Goal: Task Accomplishment & Management: Use online tool/utility

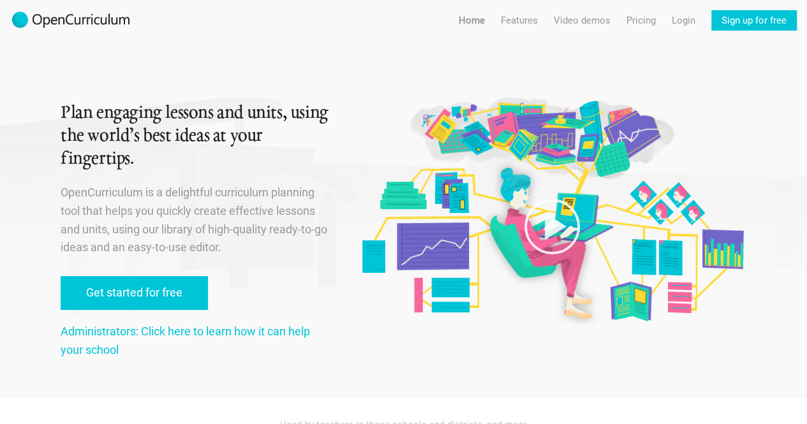
click at [522, 20] on link "Features" at bounding box center [519, 20] width 37 height 20
click at [556, 52] on link "Features For teachers" at bounding box center [539, 45] width 97 height 23
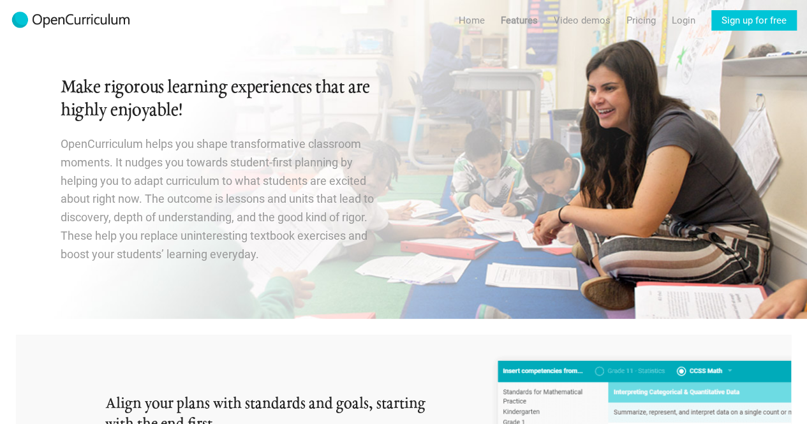
click at [646, 16] on link "Pricing" at bounding box center [640, 20] width 29 height 20
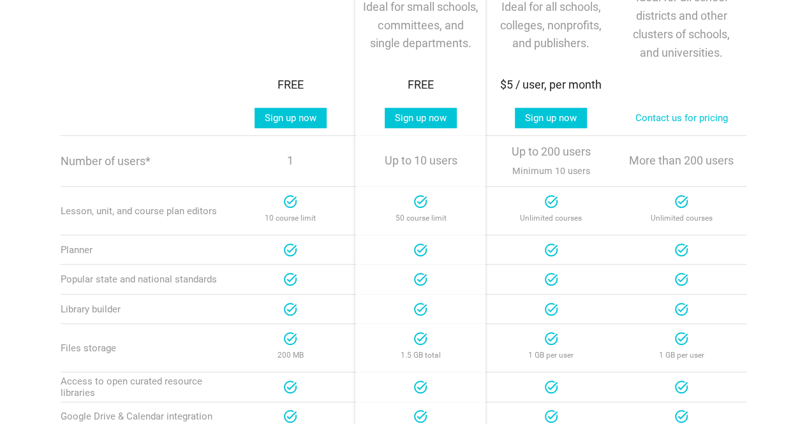
scroll to position [330, 0]
click at [441, 114] on link "Sign up now" at bounding box center [421, 117] width 72 height 20
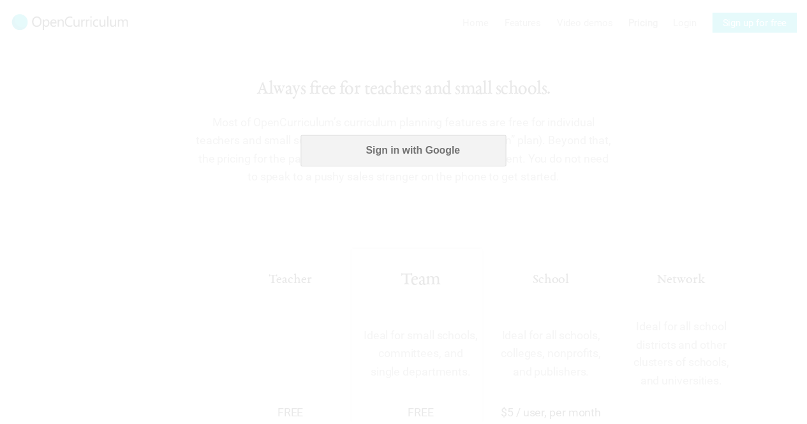
scroll to position [0, 0]
click at [452, 154] on button "Sign in with Google" at bounding box center [407, 150] width 207 height 32
click at [482, 238] on div at bounding box center [408, 212] width 816 height 424
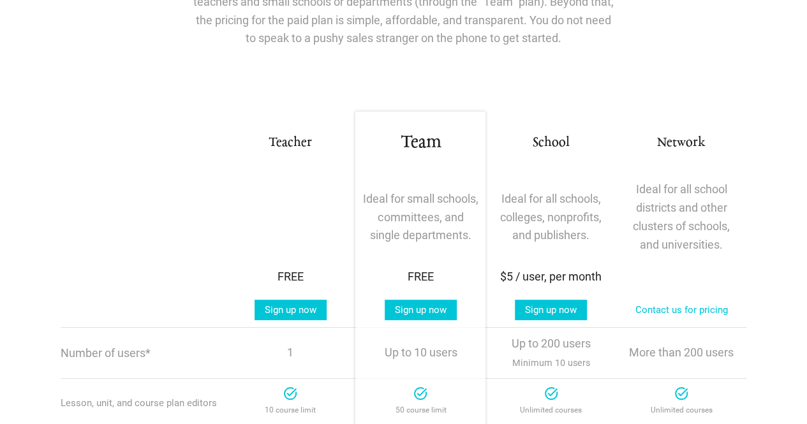
scroll to position [143, 0]
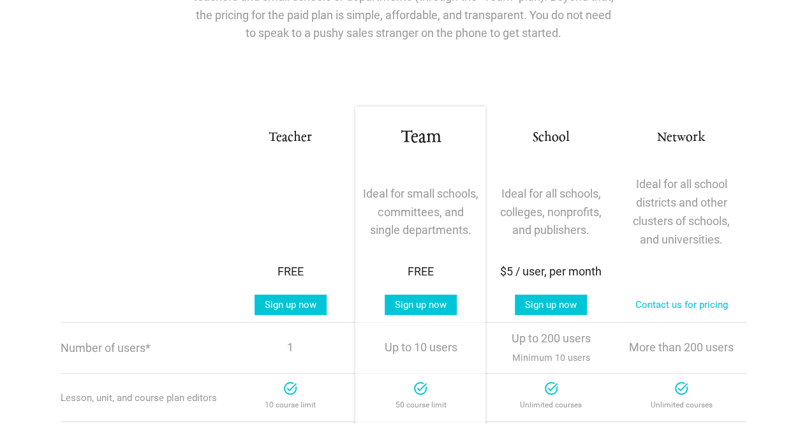
click at [424, 302] on link "Sign up now" at bounding box center [421, 305] width 72 height 20
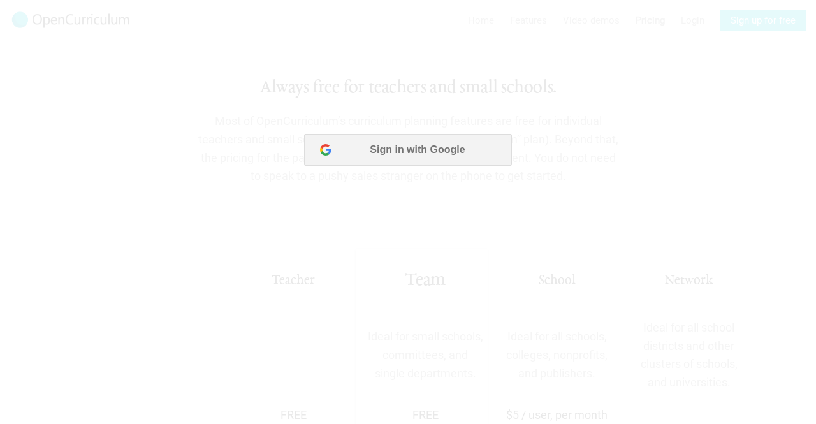
scroll to position [0, 0]
click at [425, 165] on button "Sign in with Google" at bounding box center [407, 150] width 207 height 32
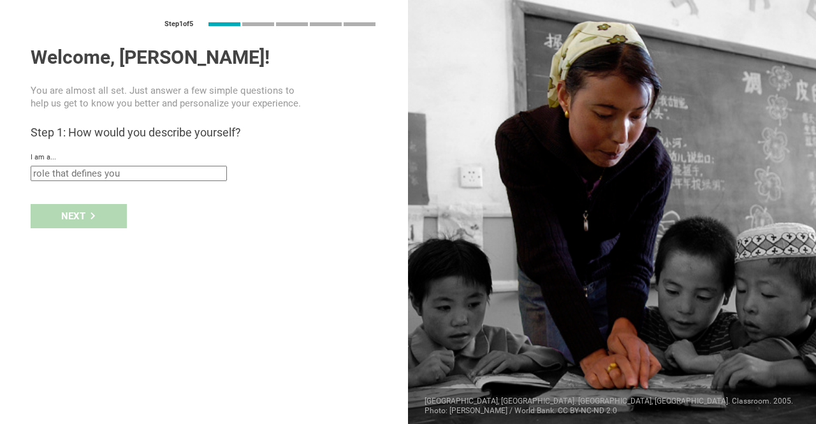
click at [128, 174] on input "text" at bounding box center [129, 173] width 196 height 15
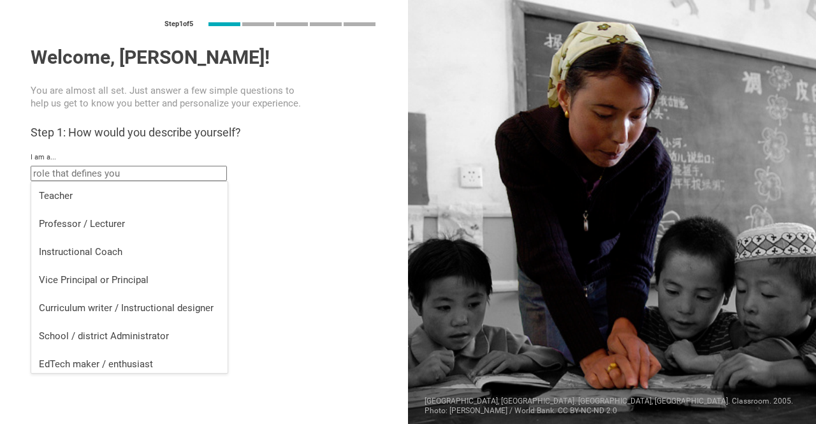
scroll to position [5, 0]
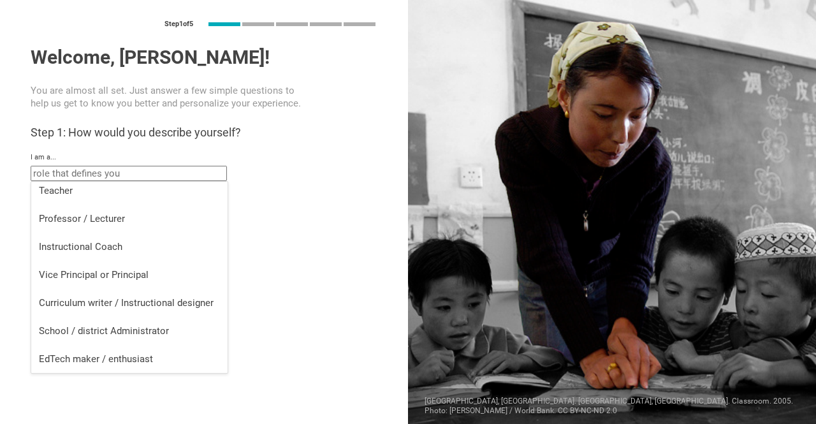
click at [124, 306] on div "Curriculum writer / Instructional designer" at bounding box center [129, 303] width 181 height 13
type input "Curriculum writer / Instructional designer"
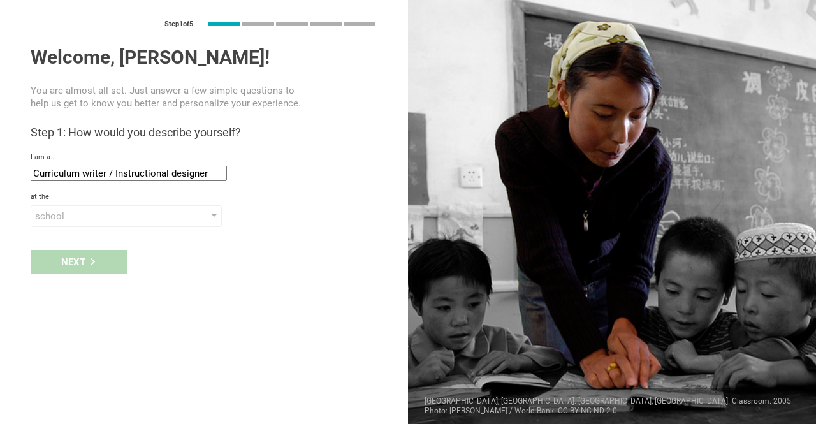
click at [136, 212] on div "school" at bounding box center [108, 216] width 146 height 13
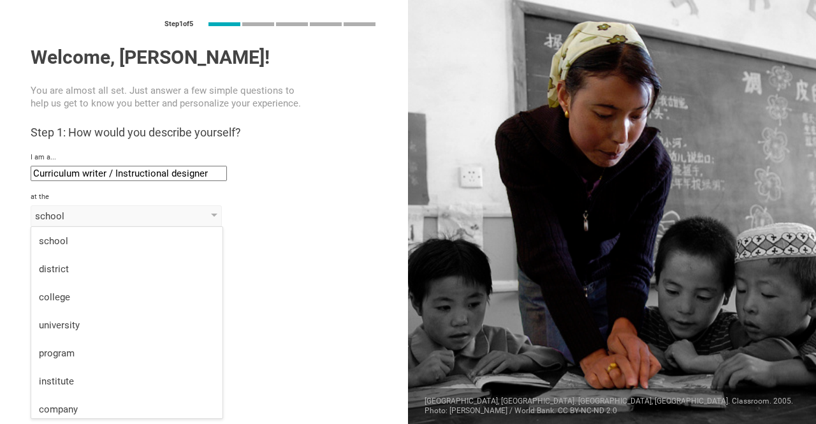
click at [136, 212] on div "school" at bounding box center [108, 216] width 146 height 13
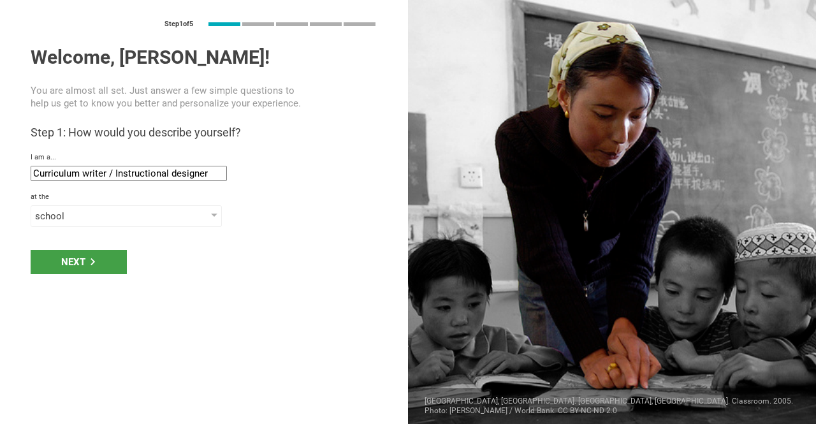
click at [91, 266] on div "Next" at bounding box center [79, 262] width 96 height 24
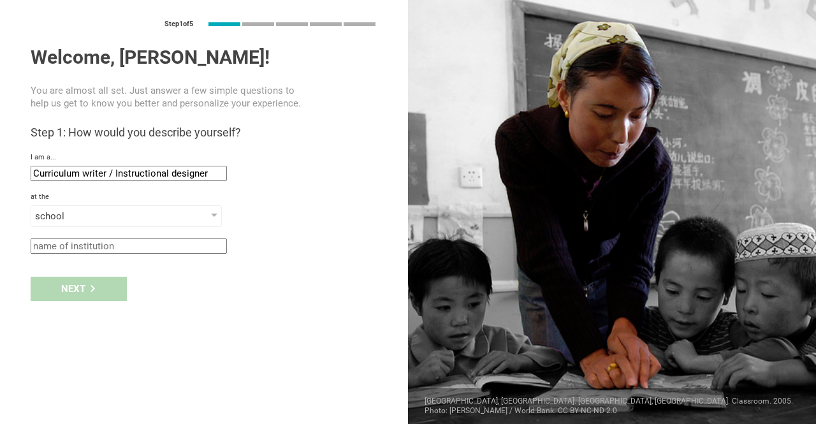
click at [84, 253] on input "text" at bounding box center [129, 246] width 196 height 15
type input "Ballarat Grammar"
click at [101, 289] on div "Next" at bounding box center [79, 289] width 96 height 24
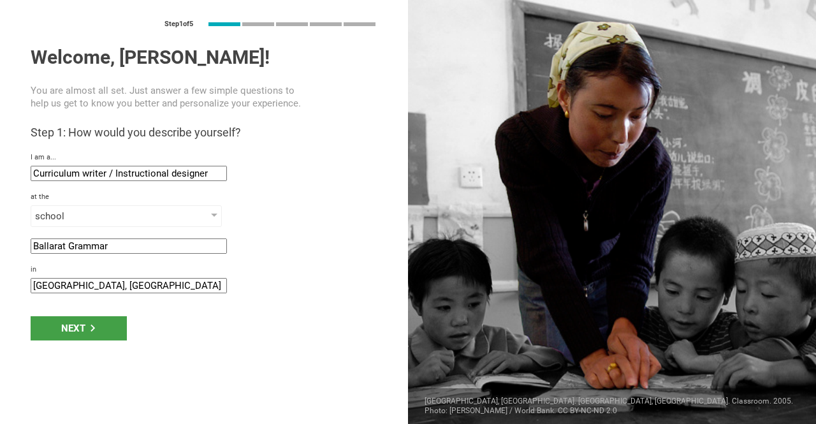
click at [89, 285] on input "Melbourne, Australia" at bounding box center [129, 285] width 196 height 15
drag, startPoint x: 82, startPoint y: 289, endPoint x: 0, endPoint y: 290, distance: 81.7
click at [0, 290] on div "Step 1 of 5 Welcome, Melanie! You are almost all set. Just answer a few simple …" at bounding box center [204, 212] width 408 height 424
type input "Australia"
click at [77, 326] on div "Next" at bounding box center [79, 328] width 96 height 24
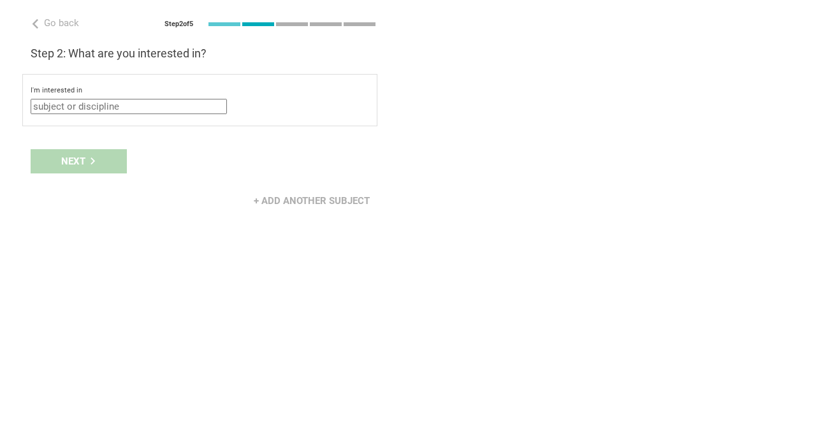
click at [110, 107] on input "text" at bounding box center [129, 106] width 196 height 15
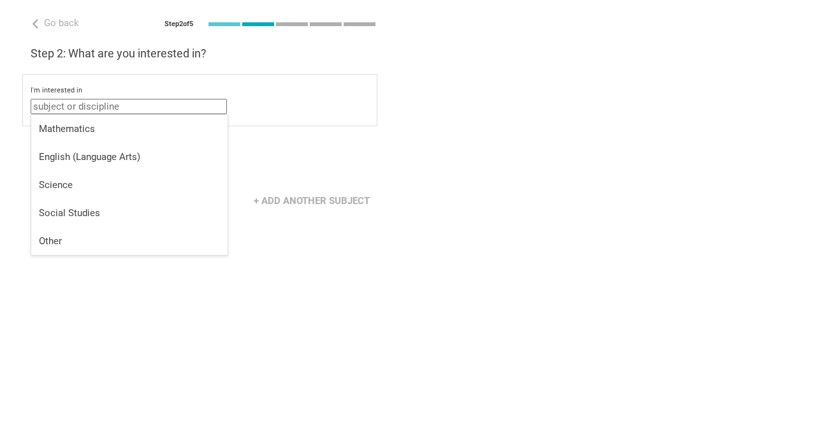
click at [83, 237] on div "Other" at bounding box center [129, 241] width 181 height 13
type input "Other"
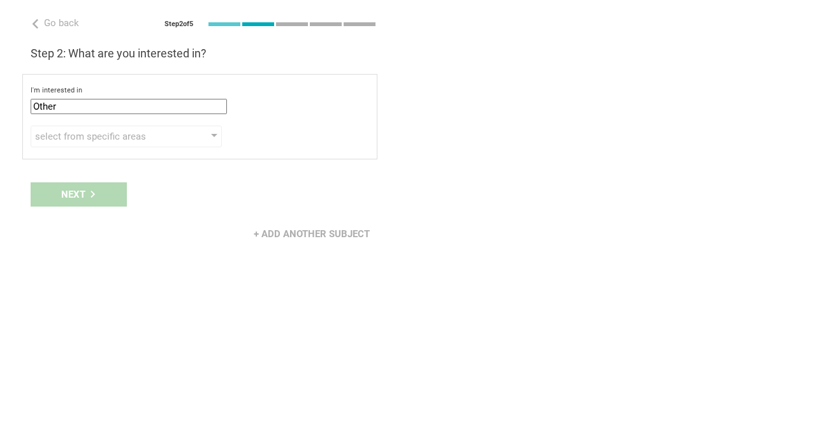
click at [161, 136] on div "select from specific areas" at bounding box center [108, 136] width 146 height 13
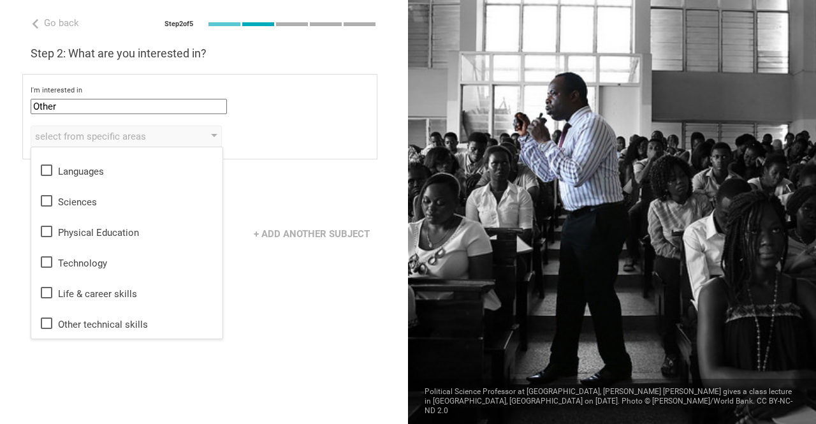
scroll to position [0, 0]
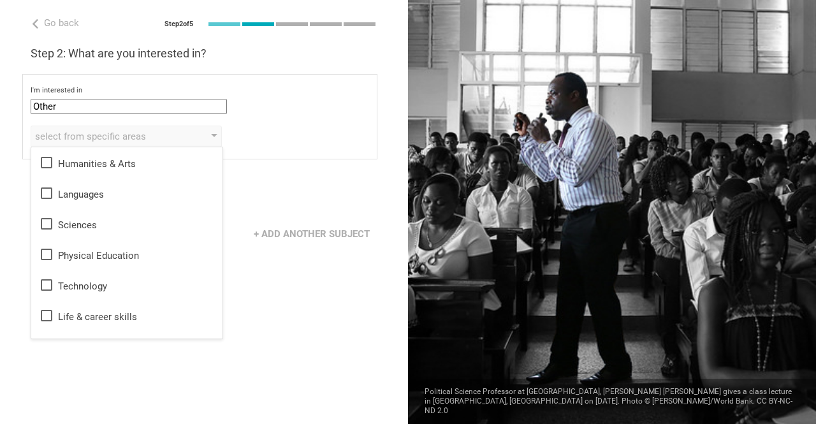
click at [48, 158] on icon at bounding box center [46, 162] width 11 height 11
click at [254, 149] on div "I'm interested in Other Mathematics English (Language Arts) Science Social Stud…" at bounding box center [199, 116] width 355 height 85
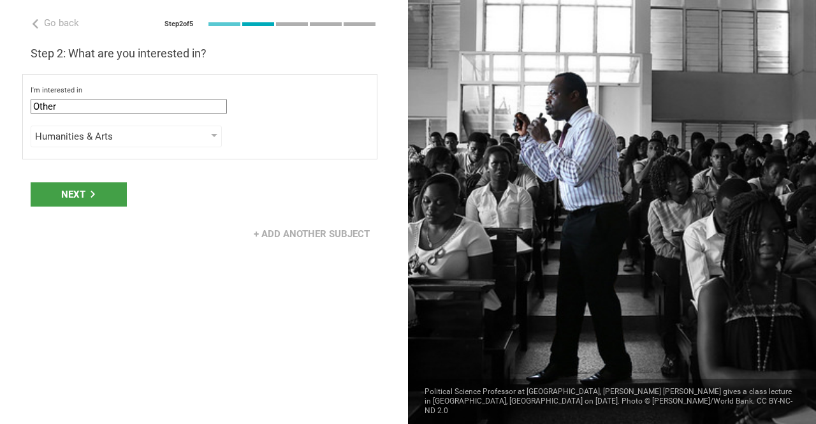
click at [102, 199] on div "Next" at bounding box center [79, 194] width 96 height 24
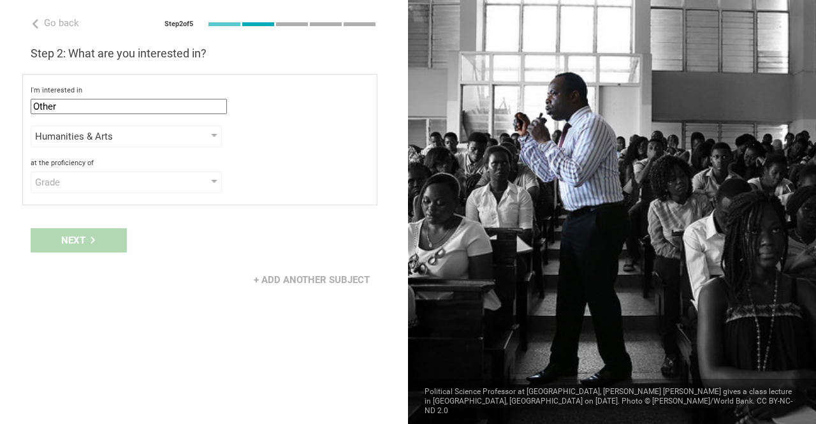
click at [89, 182] on div "Grade" at bounding box center [108, 182] width 146 height 13
click at [101, 258] on div "Year" at bounding box center [127, 262] width 176 height 13
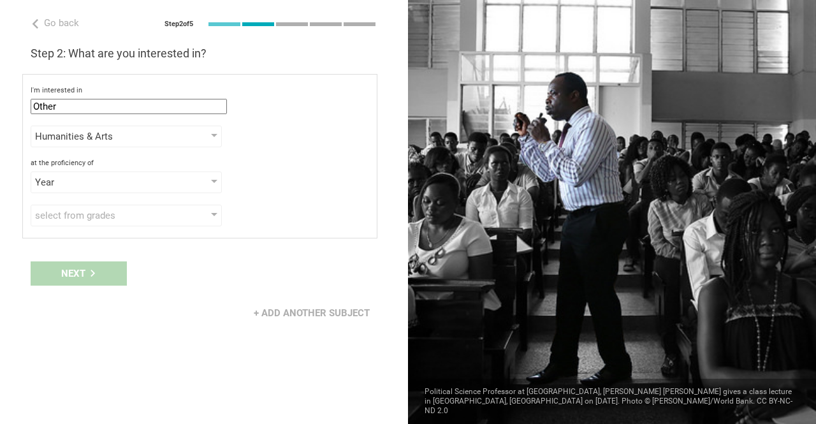
click at [133, 211] on div "select from grades" at bounding box center [108, 215] width 146 height 13
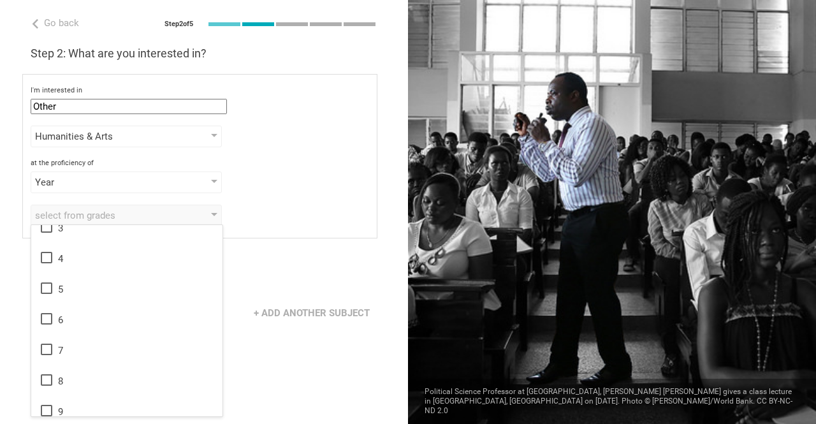
scroll to position [122, 0]
click at [130, 308] on div "7" at bounding box center [127, 302] width 176 height 15
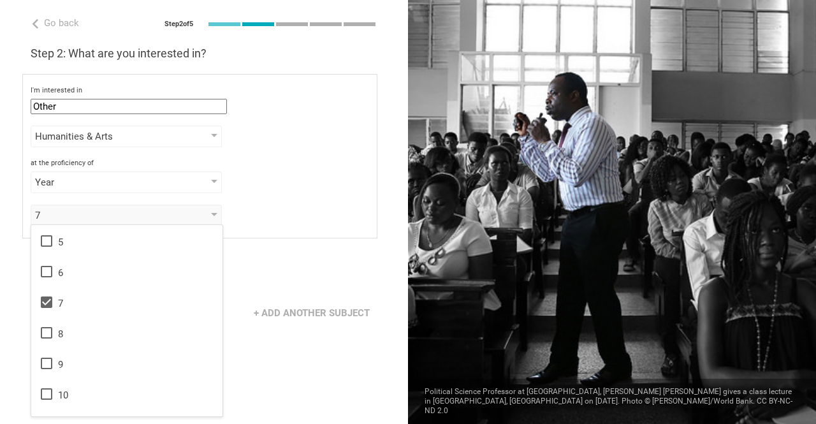
click at [130, 308] on div "7" at bounding box center [127, 302] width 176 height 15
click at [47, 341] on li "8" at bounding box center [126, 333] width 191 height 31
click at [45, 360] on icon at bounding box center [46, 363] width 15 height 15
click at [47, 388] on icon at bounding box center [46, 393] width 11 height 11
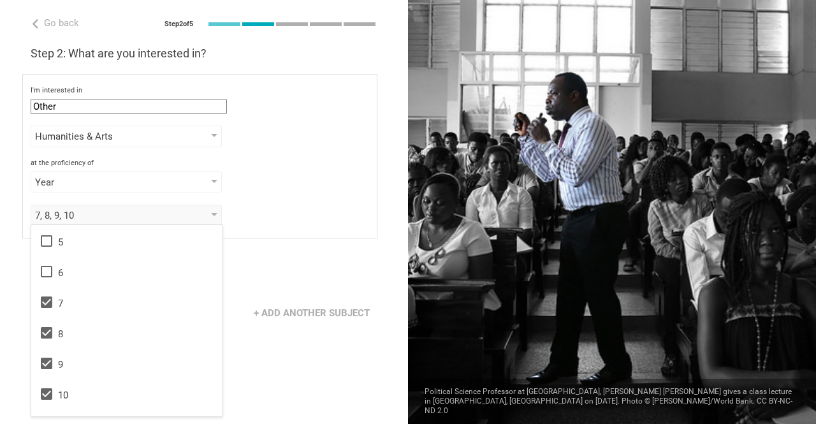
scroll to position [207, 0]
click at [49, 340] on icon at bounding box center [46, 339] width 15 height 15
click at [45, 369] on icon at bounding box center [46, 370] width 15 height 15
click at [254, 238] on div "Go back Step 2 of 5 Welcome, Melanie! You are almost all set. Just answer a few…" at bounding box center [204, 212] width 408 height 424
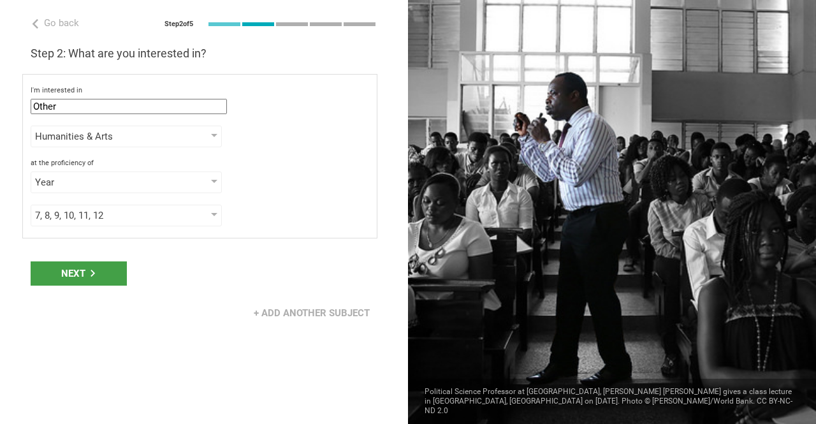
click at [91, 275] on div "Next" at bounding box center [79, 274] width 96 height 24
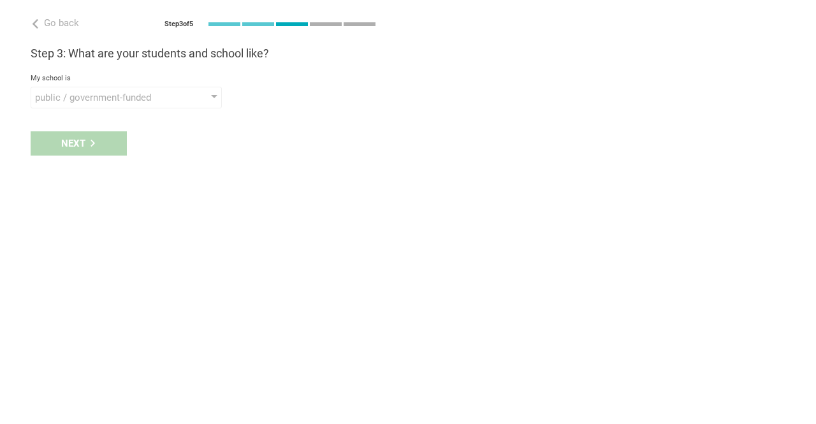
click at [157, 82] on div "My school is" at bounding box center [204, 78] width 347 height 9
click at [158, 91] on div "public / government-funded" at bounding box center [108, 97] width 146 height 13
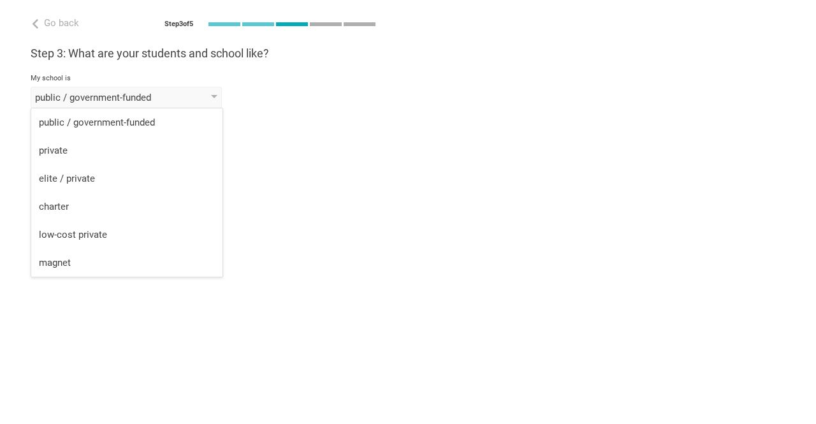
click at [145, 149] on div "private" at bounding box center [127, 150] width 176 height 13
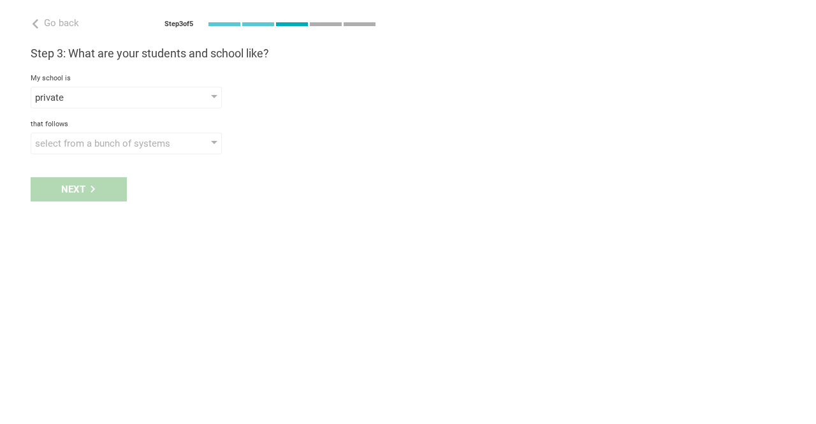
click at [145, 149] on div "select from a bunch of systems" at bounding box center [108, 143] width 146 height 13
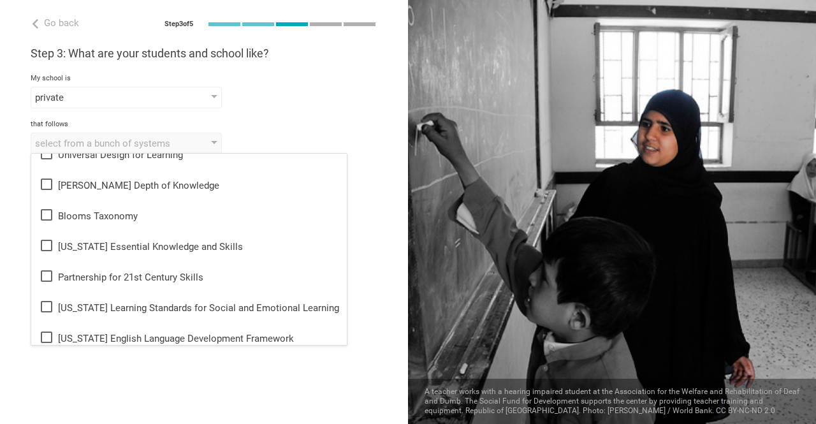
scroll to position [152, 0]
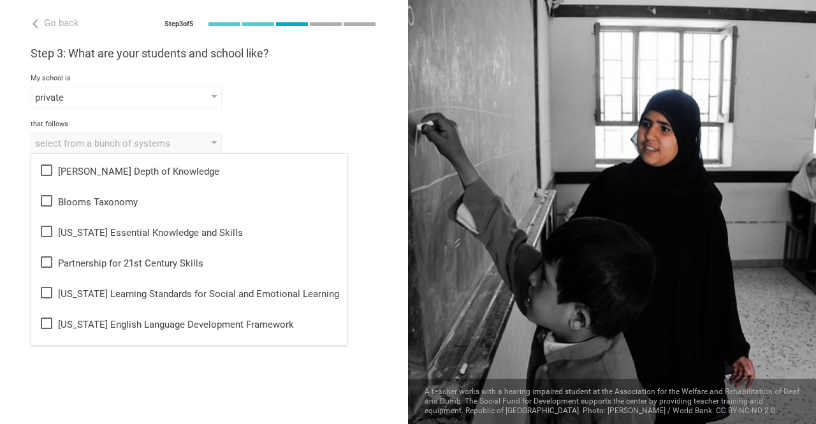
click at [46, 201] on icon at bounding box center [46, 200] width 15 height 15
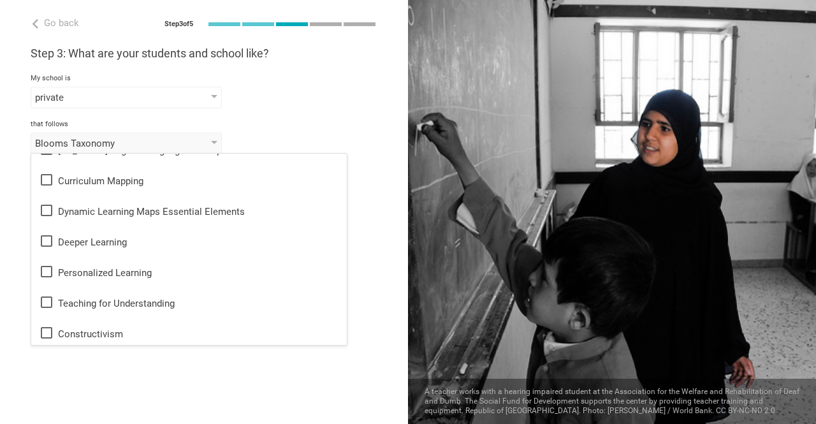
scroll to position [319, 0]
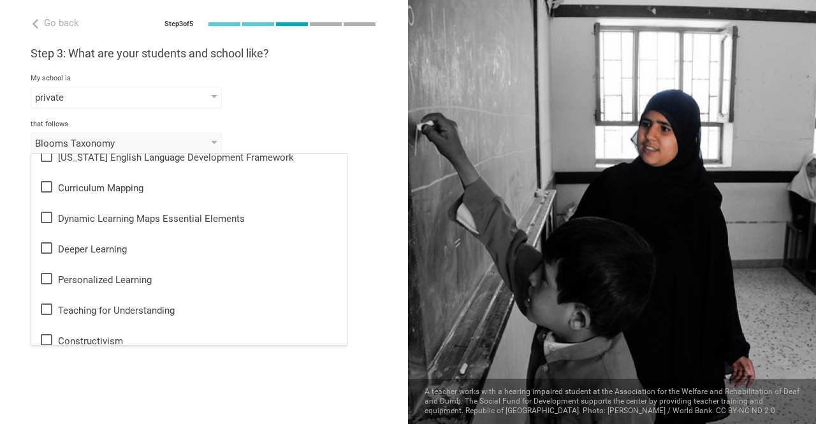
click at [45, 187] on icon at bounding box center [46, 186] width 15 height 15
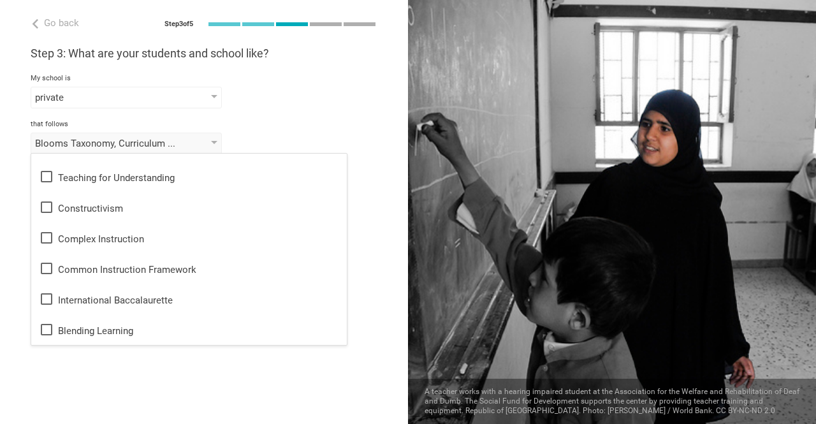
scroll to position [454, 0]
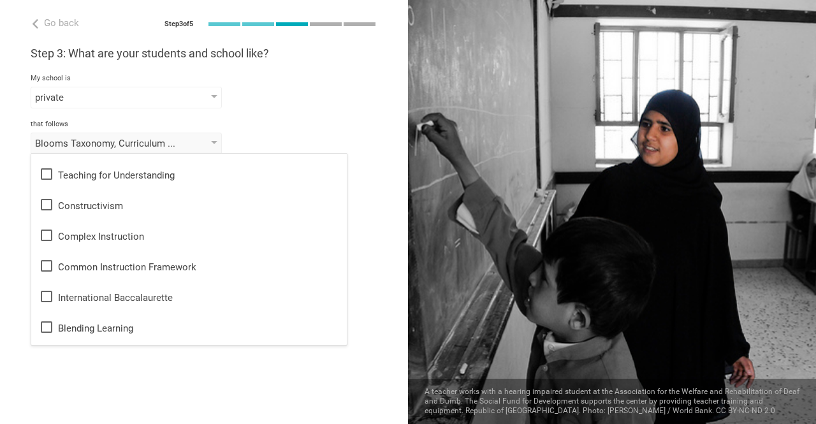
click at [47, 170] on icon at bounding box center [46, 173] width 15 height 15
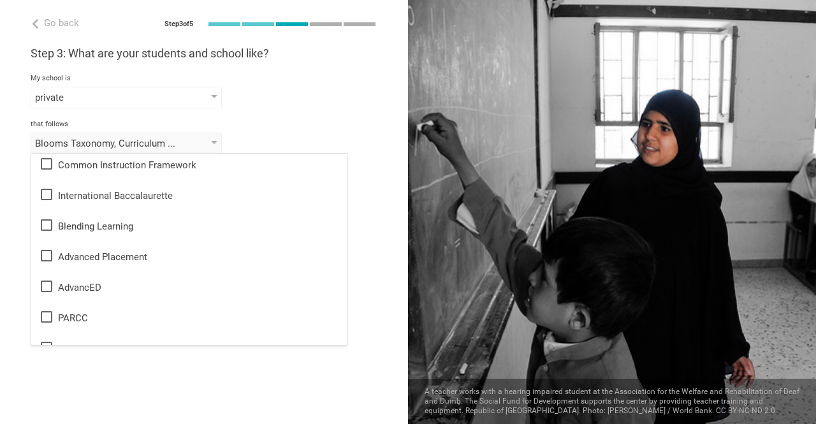
scroll to position [758, 0]
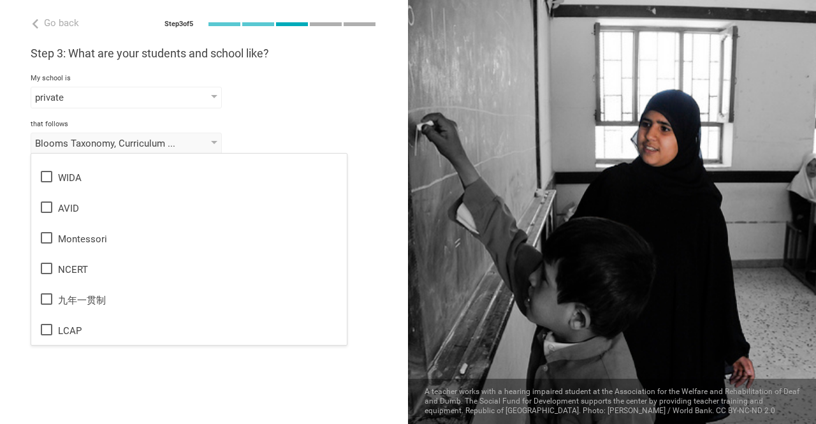
click at [302, 369] on div "Go back Step 3 of 5 Welcome, Melanie! You are almost all set. Just answer a few…" at bounding box center [204, 212] width 408 height 424
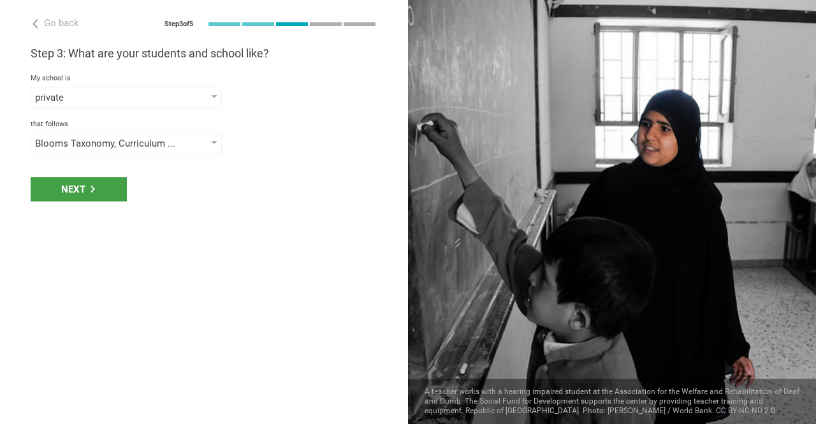
click at [105, 186] on div "Next" at bounding box center [79, 189] width 96 height 24
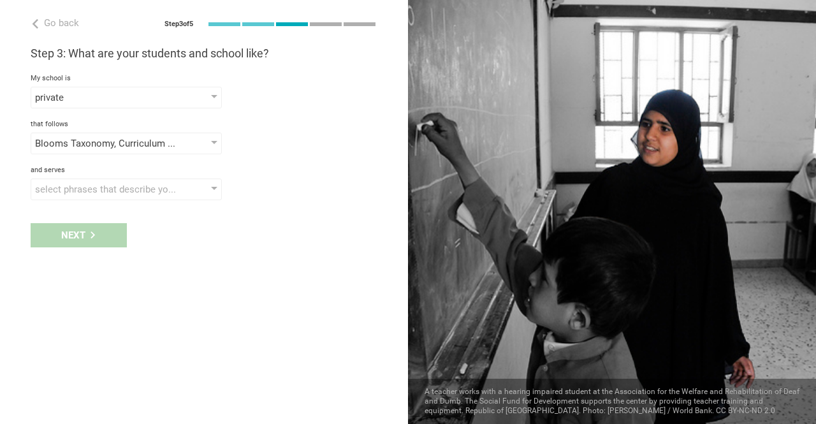
click at [122, 185] on div "select phrases that describe your student population" at bounding box center [108, 189] width 146 height 13
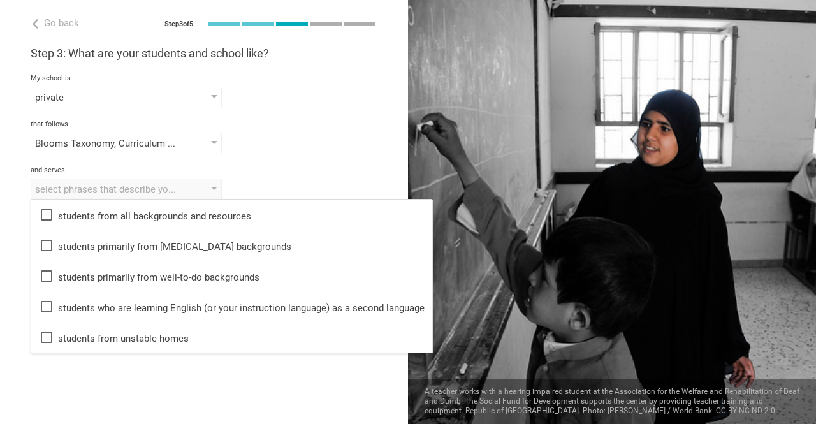
click at [49, 282] on icon at bounding box center [46, 276] width 15 height 15
click at [18, 326] on div "Go back Step 3 of 5 Welcome, Melanie! You are almost all set. Just answer a few…" at bounding box center [204, 212] width 408 height 424
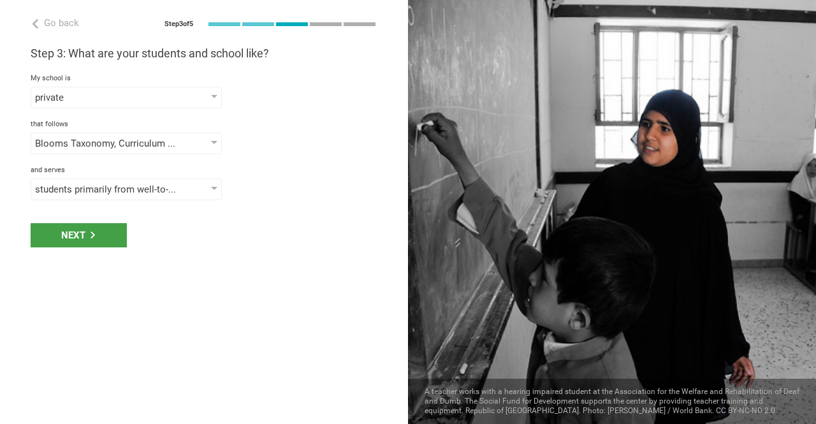
click at [82, 239] on div "Next" at bounding box center [79, 235] width 96 height 24
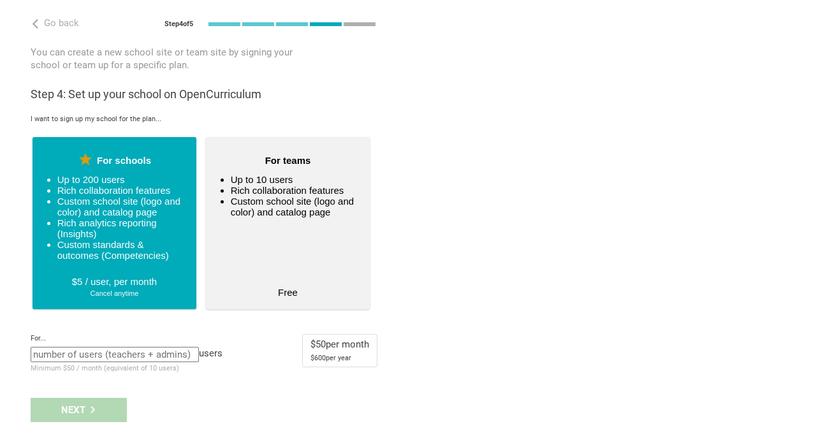
click at [296, 262] on ul "Up to 10 users Rich collaboration features Custom school site (logo and color) …" at bounding box center [288, 223] width 138 height 98
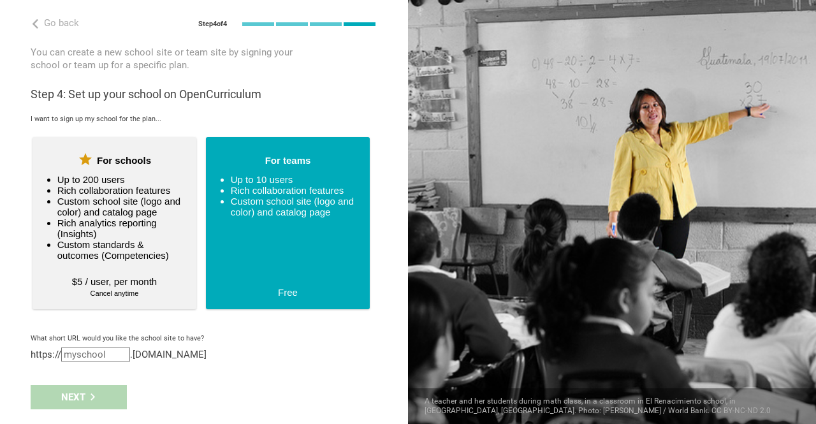
click at [125, 357] on input "text" at bounding box center [95, 354] width 69 height 15
drag, startPoint x: 119, startPoint y: 357, endPoint x: 57, endPoint y: 358, distance: 61.2
click at [57, 358] on div "https:// .opencurriculum.org" at bounding box center [204, 354] width 347 height 15
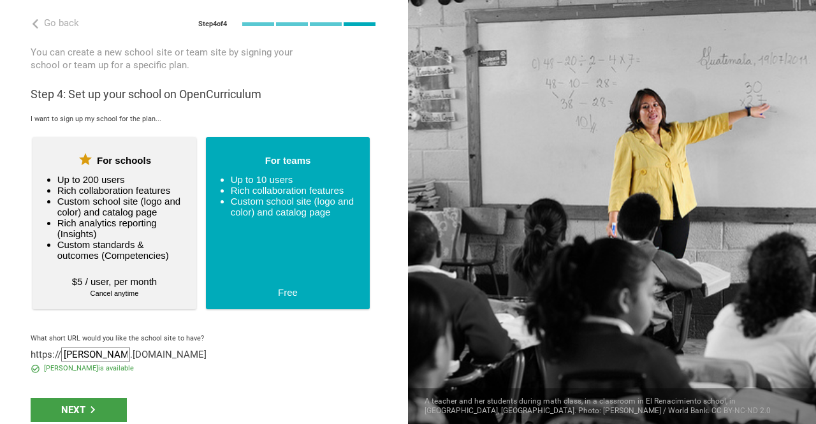
scroll to position [7, 0]
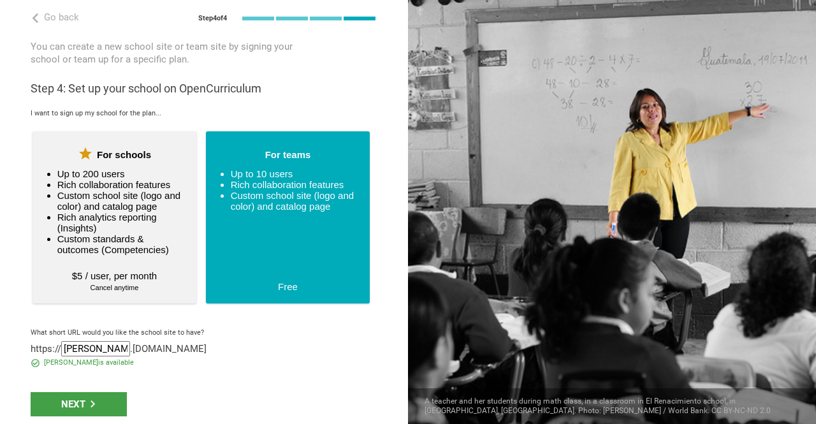
type input "beckworth"
click at [65, 406] on div "Next" at bounding box center [79, 404] width 96 height 24
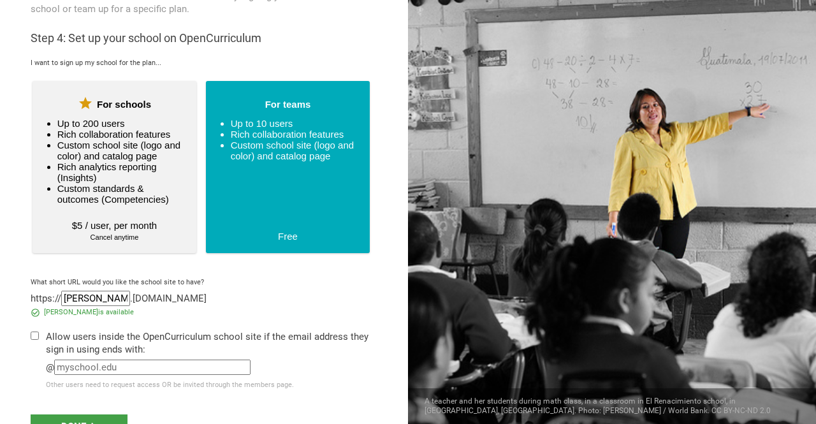
scroll to position [80, 0]
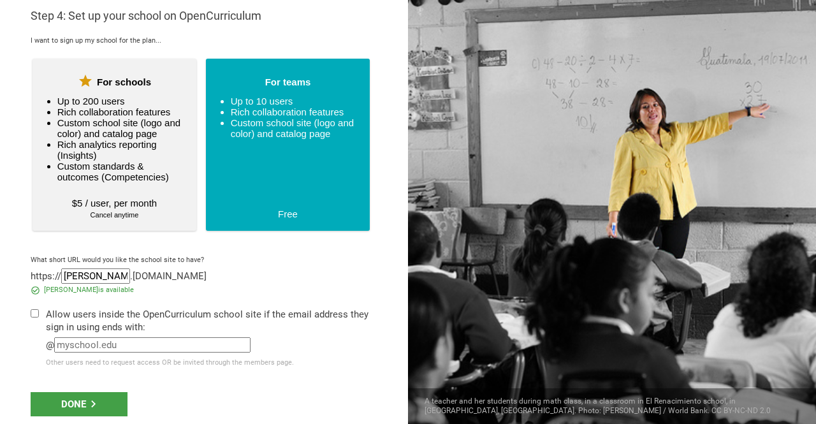
click at [34, 313] on input "checkbox" at bounding box center [35, 313] width 8 height 8
checkbox input "true"
click at [94, 344] on input "text" at bounding box center [152, 344] width 196 height 15
type input "bgs.vic.edu.au"
click at [90, 401] on icon at bounding box center [93, 404] width 7 height 7
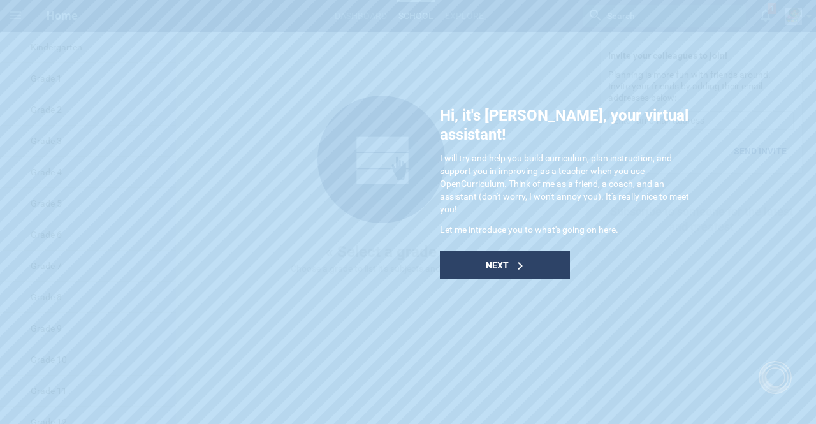
click at [520, 251] on div "Next" at bounding box center [505, 265] width 130 height 28
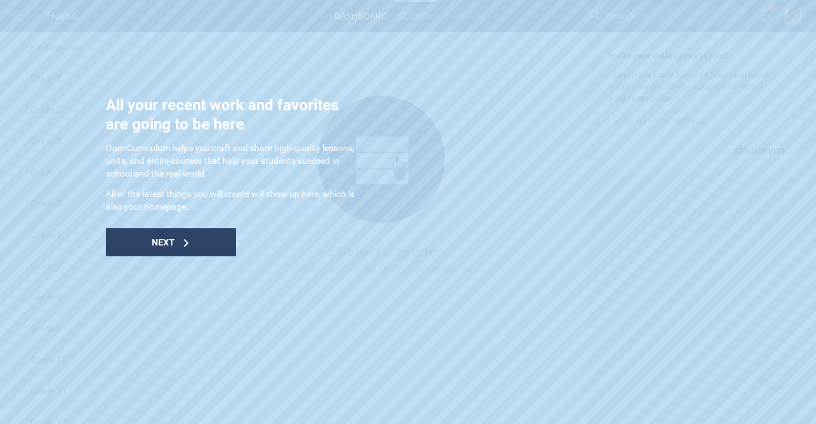
click at [175, 248] on div "Next" at bounding box center [171, 242] width 130 height 28
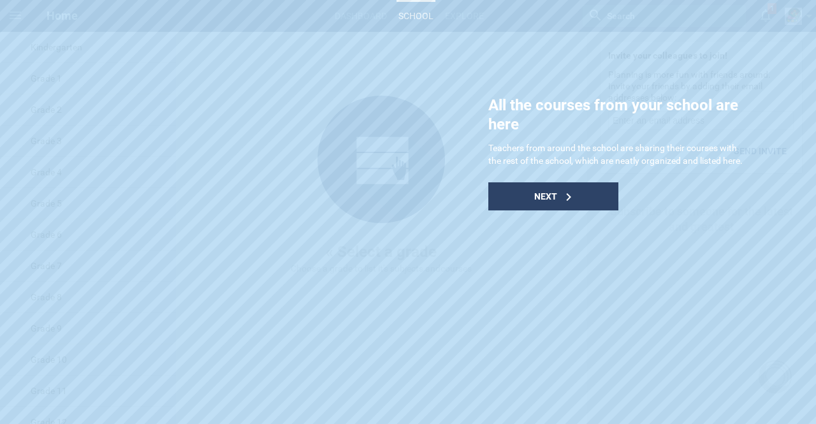
click at [547, 196] on div "Next" at bounding box center [554, 196] width 130 height 28
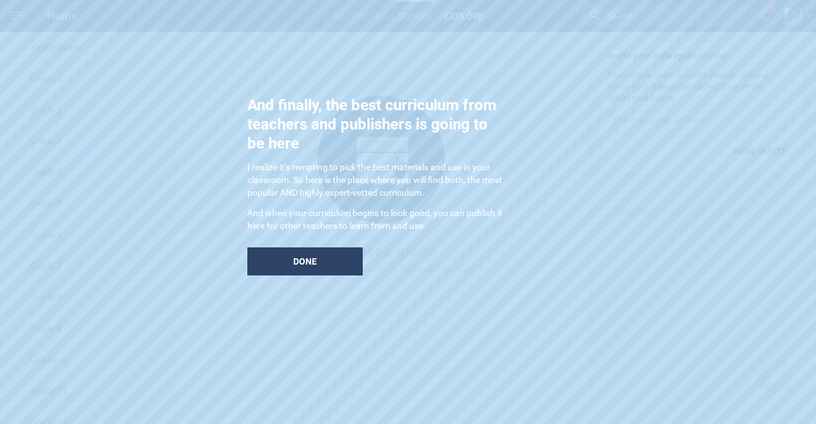
click at [318, 268] on div "Done" at bounding box center [304, 261] width 115 height 28
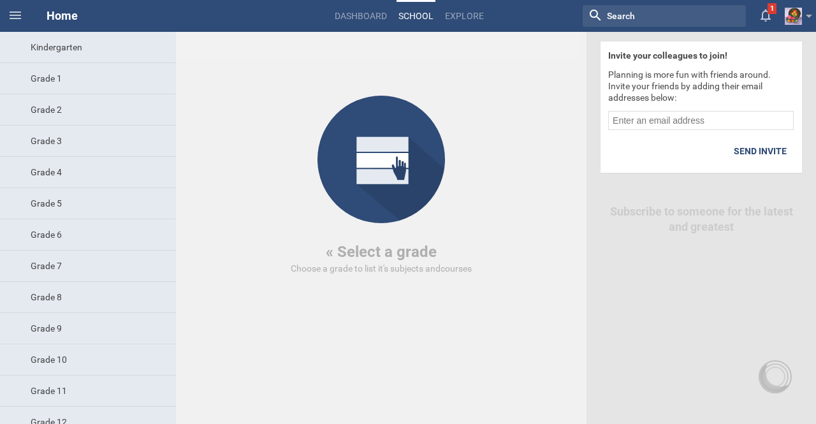
click at [105, 263] on div "Grade 7" at bounding box center [88, 266] width 176 height 31
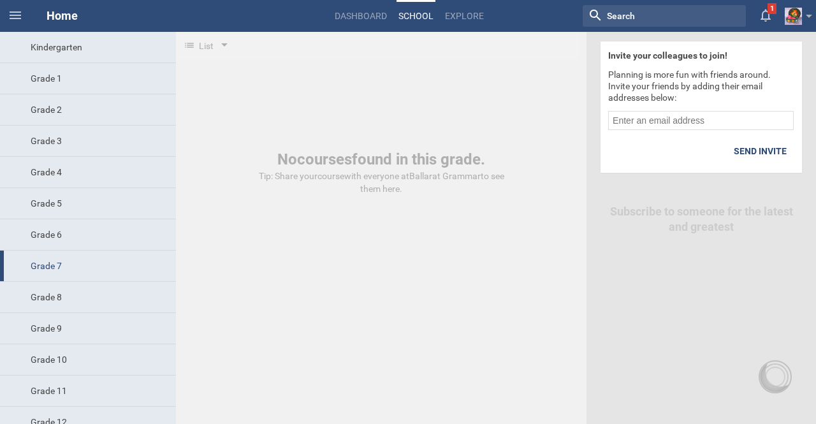
click at [346, 16] on link "Dashboard" at bounding box center [361, 16] width 56 height 28
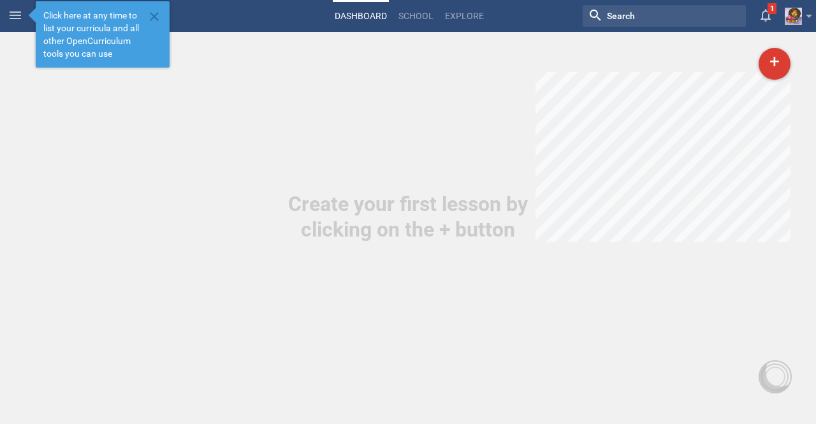
click at [413, 19] on link "School" at bounding box center [416, 16] width 39 height 28
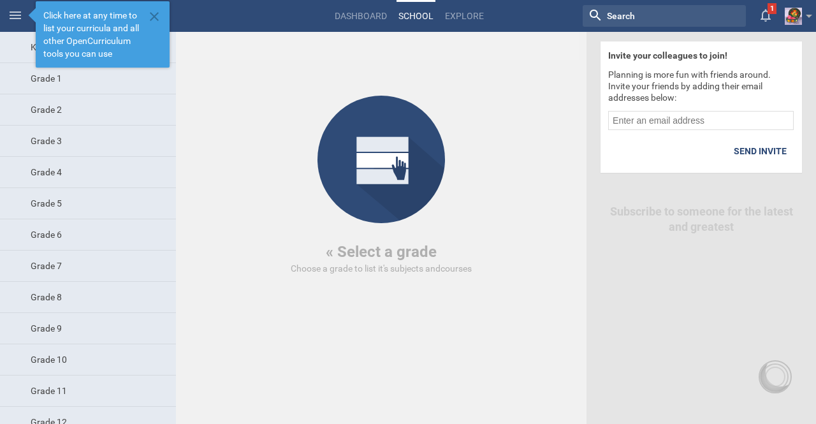
scroll to position [11, 0]
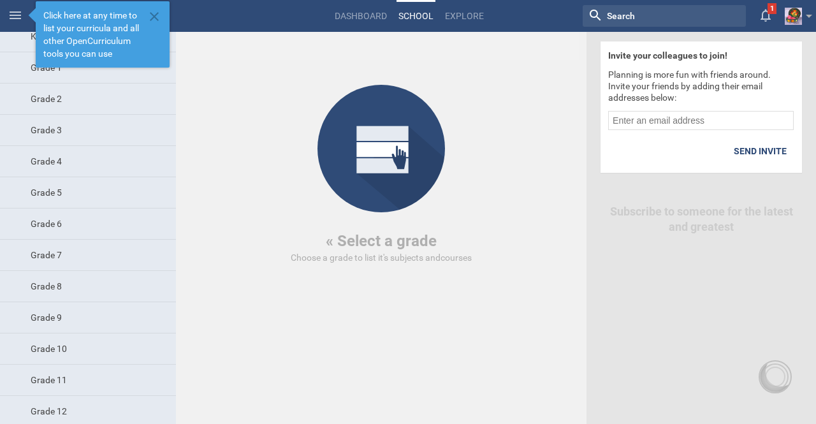
click at [40, 261] on div "Grade 7" at bounding box center [88, 255] width 176 height 31
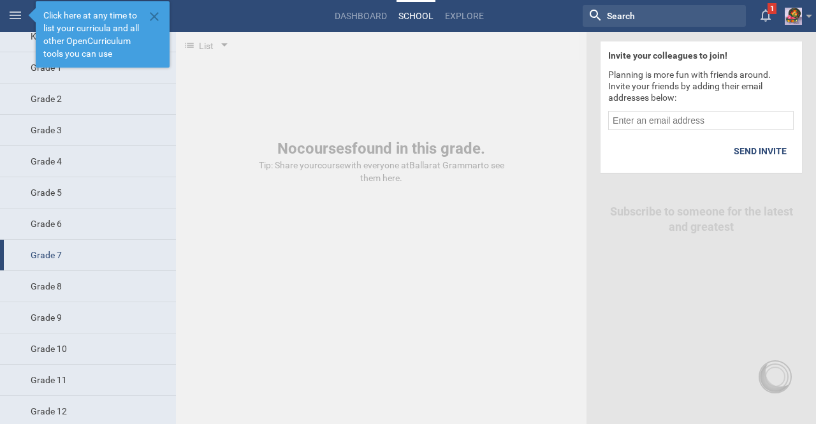
click at [16, 10] on icon at bounding box center [15, 15] width 15 height 15
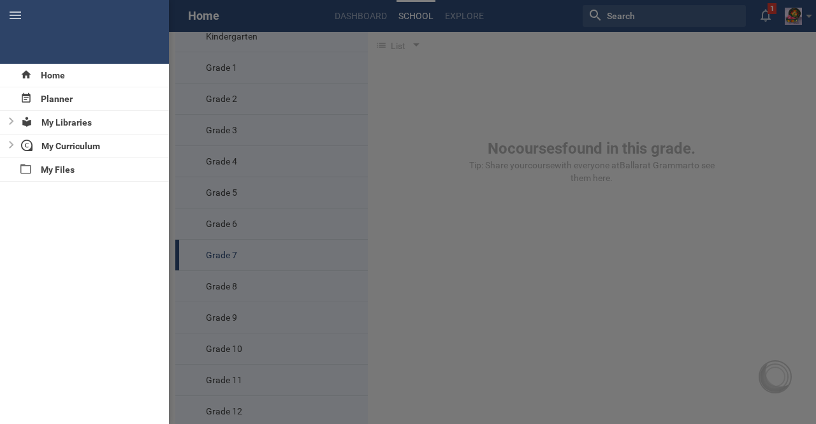
click at [57, 95] on div "Planner" at bounding box center [84, 98] width 169 height 23
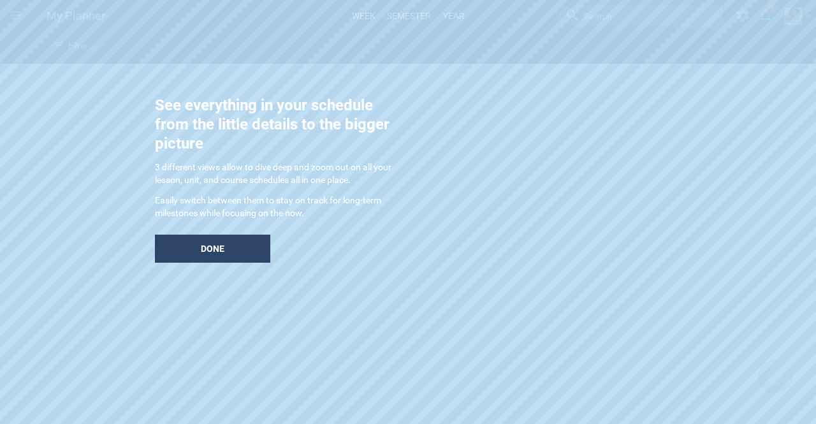
click at [241, 252] on div "Done" at bounding box center [212, 249] width 115 height 28
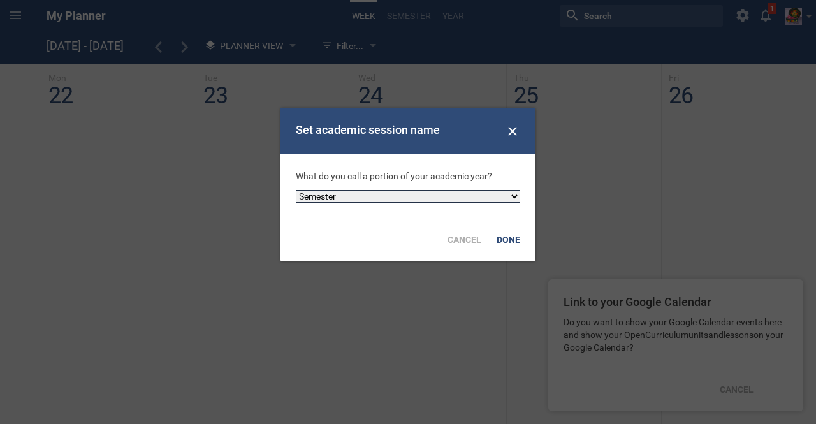
click at [433, 196] on select "Semester Term Quarter Session Period Trimester Other" at bounding box center [408, 196] width 225 height 13
click at [438, 190] on select "Semester Term Quarter Session Period Trimester Other" at bounding box center [408, 196] width 225 height 13
click at [503, 237] on div "Done" at bounding box center [508, 240] width 39 height 28
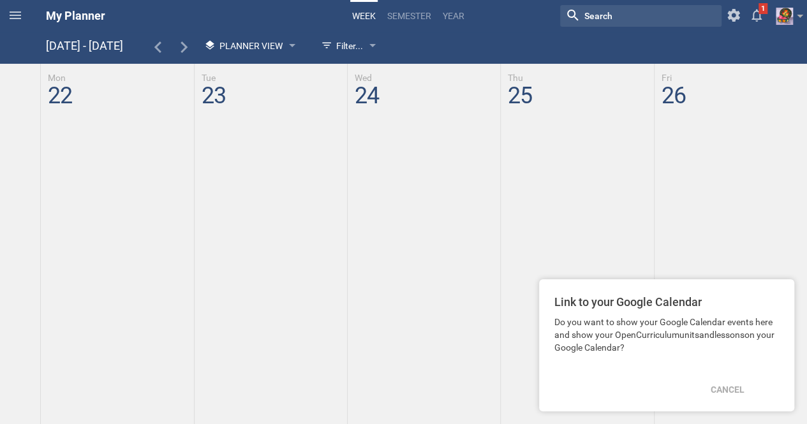
click at [18, 15] on icon at bounding box center [15, 15] width 11 height 8
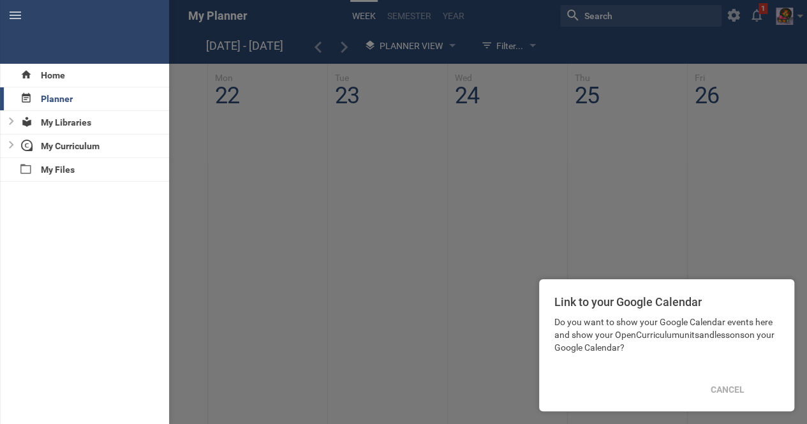
click at [70, 145] on div "My Curriculum" at bounding box center [93, 146] width 152 height 23
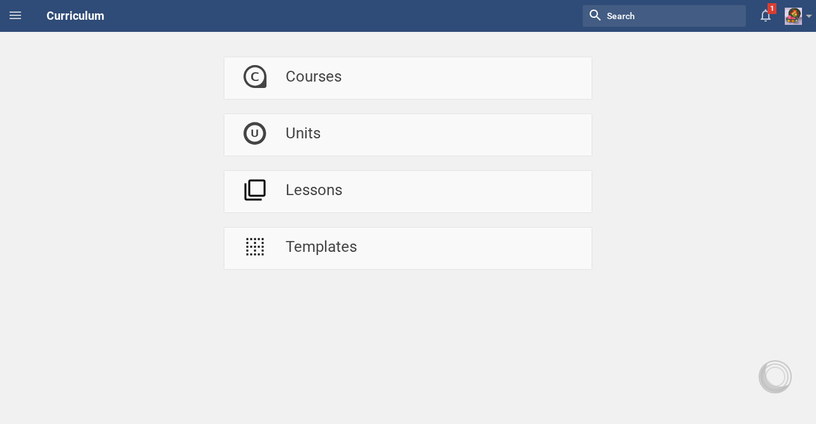
click at [328, 82] on div "Courses" at bounding box center [314, 77] width 56 height 41
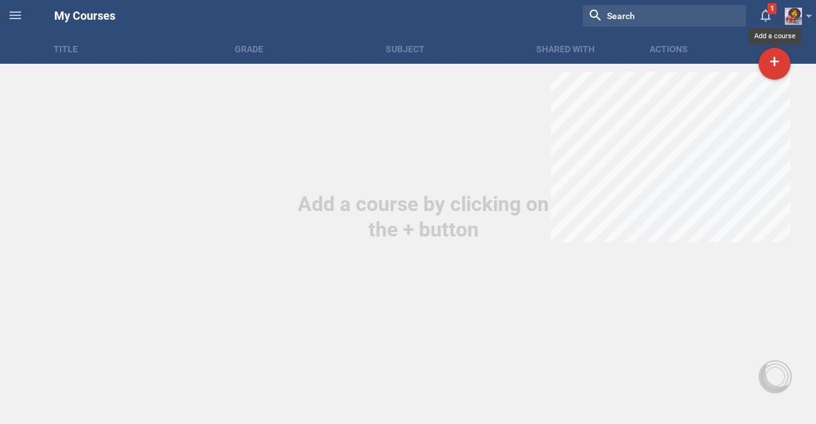
click at [776, 66] on div "+" at bounding box center [775, 64] width 32 height 32
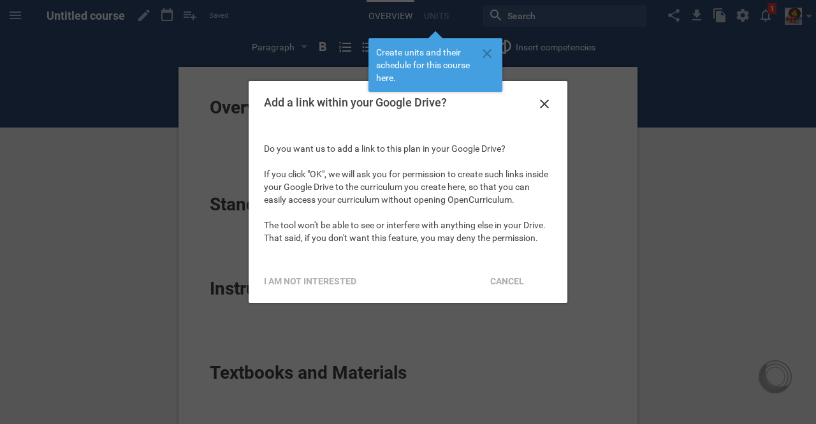
click at [514, 283] on div "Cancel" at bounding box center [507, 281] width 49 height 28
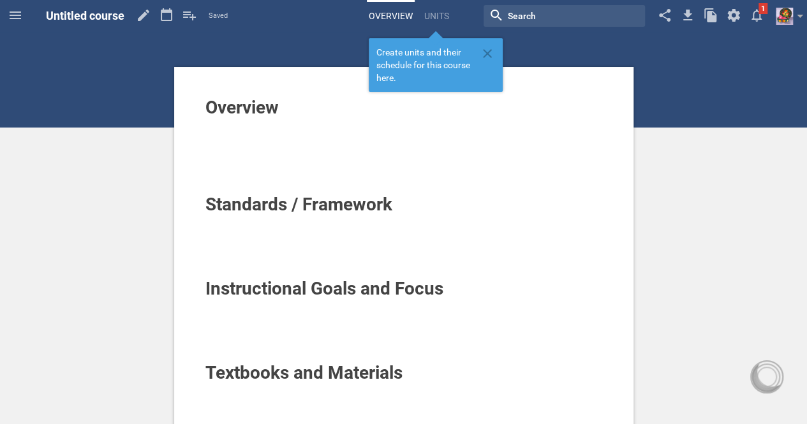
click at [270, 150] on div at bounding box center [403, 150] width 397 height 13
click at [277, 124] on div at bounding box center [403, 124] width 397 height 13
click at [490, 53] on icon at bounding box center [487, 53] width 15 height 15
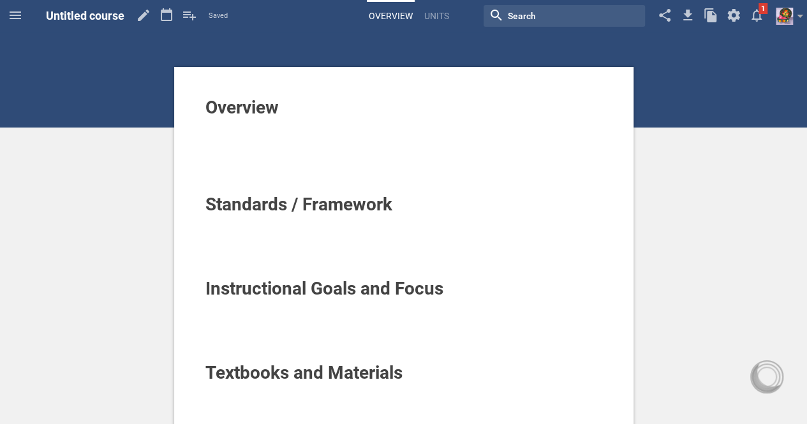
click at [229, 138] on div at bounding box center [403, 137] width 397 height 13
click at [91, 17] on span "Untitled course" at bounding box center [85, 15] width 78 height 13
drag, startPoint x: 124, startPoint y: 18, endPoint x: 61, endPoint y: 18, distance: 62.5
click at [61, 18] on span "Untitled course" at bounding box center [85, 15] width 78 height 13
click at [139, 17] on icon at bounding box center [143, 15] width 23 height 31
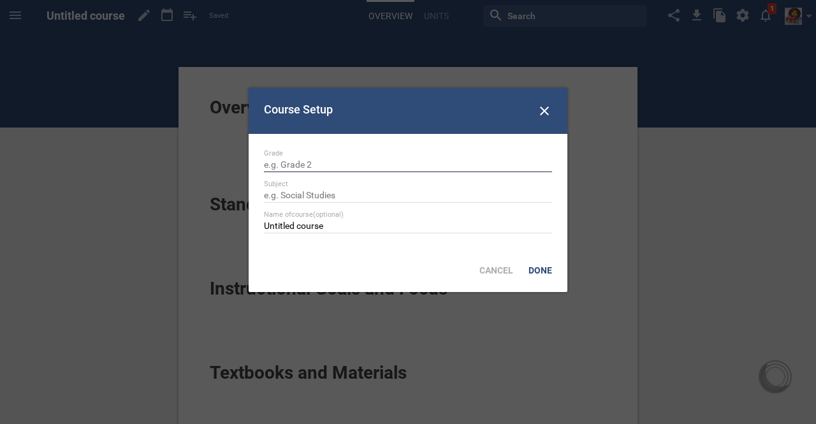
click at [297, 163] on input "text" at bounding box center [408, 165] width 288 height 13
type input "Year 7 & 8"
click at [311, 193] on input "text" at bounding box center [408, 196] width 288 height 13
type input "Art, Design & Technologies"
click at [314, 228] on input "Untitled course" at bounding box center [408, 227] width 288 height 13
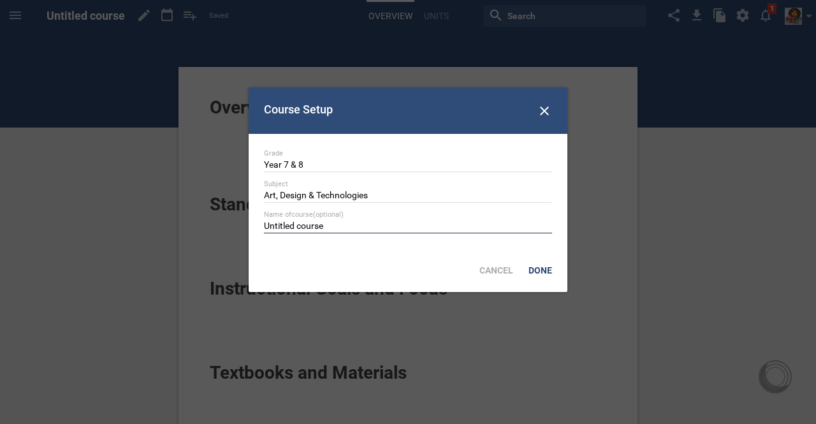
drag, startPoint x: 302, startPoint y: 228, endPoint x: 246, endPoint y: 228, distance: 56.1
type input "Art Inspiration"
click at [542, 271] on div "Done" at bounding box center [540, 270] width 39 height 28
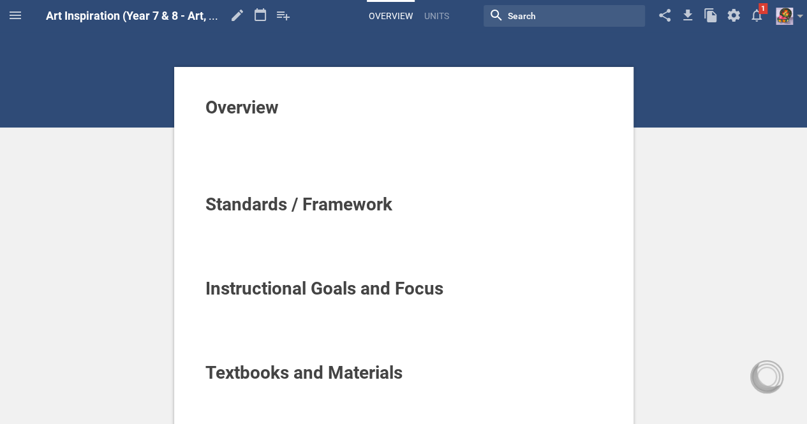
click at [246, 135] on div at bounding box center [403, 137] width 397 height 13
click at [278, 334] on div at bounding box center [403, 331] width 397 height 13
click at [260, 238] on div at bounding box center [403, 234] width 397 height 13
click at [227, 238] on div at bounding box center [403, 234] width 397 height 13
drag, startPoint x: 227, startPoint y: 238, endPoint x: 207, endPoint y: 230, distance: 21.8
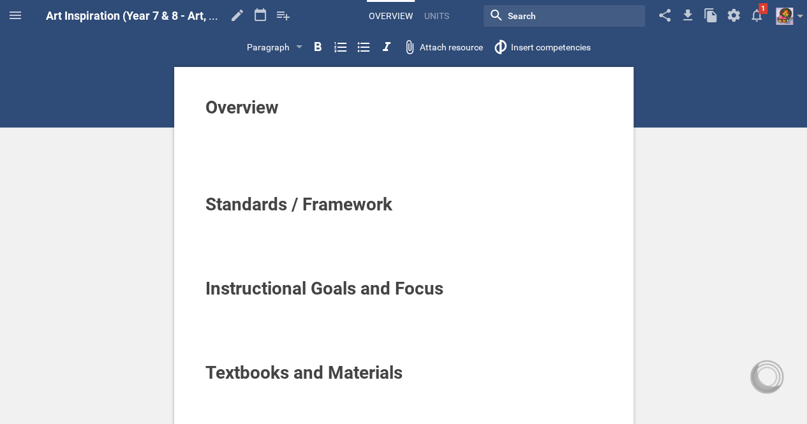
click at [207, 230] on div at bounding box center [403, 234] width 397 height 13
click at [286, 13] on icon at bounding box center [283, 15] width 23 height 31
click at [447, 21] on link "Units" at bounding box center [436, 16] width 29 height 28
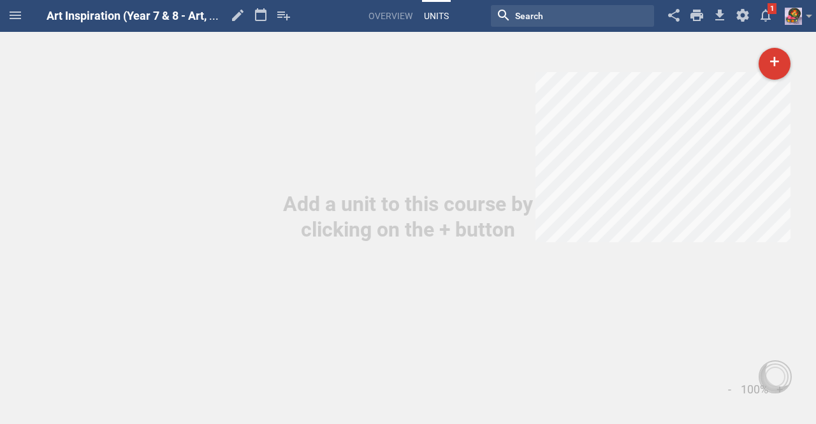
click at [409, 22] on link "Overview" at bounding box center [391, 16] width 48 height 28
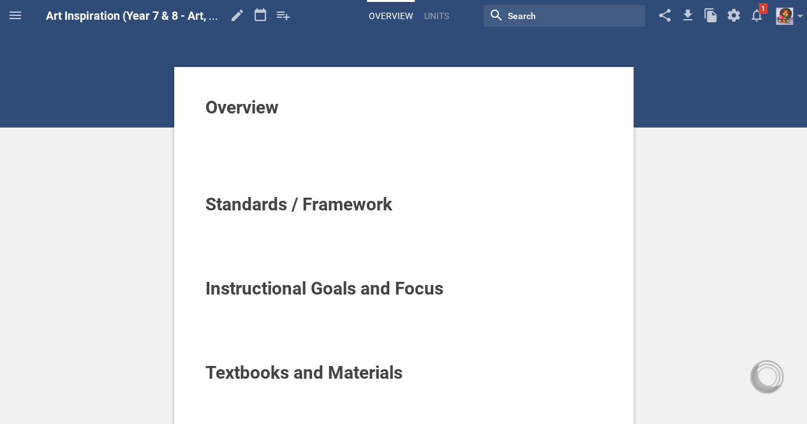
click at [439, 16] on link "Units" at bounding box center [436, 16] width 29 height 28
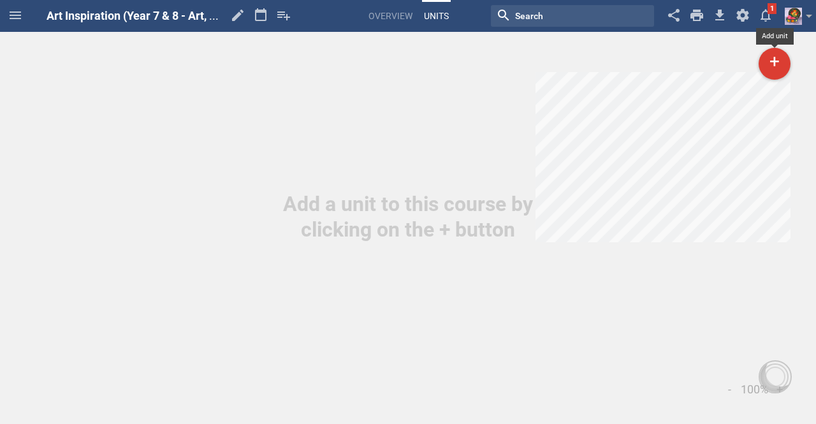
click at [777, 61] on div "+" at bounding box center [775, 64] width 32 height 32
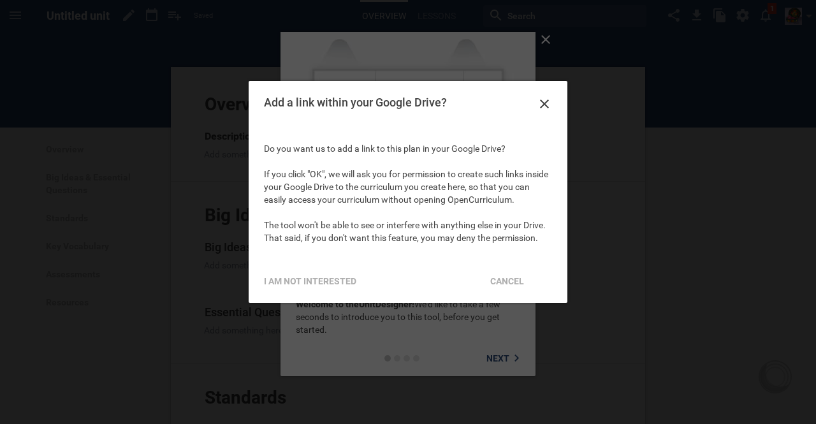
click at [507, 268] on div "Cancel" at bounding box center [507, 281] width 49 height 28
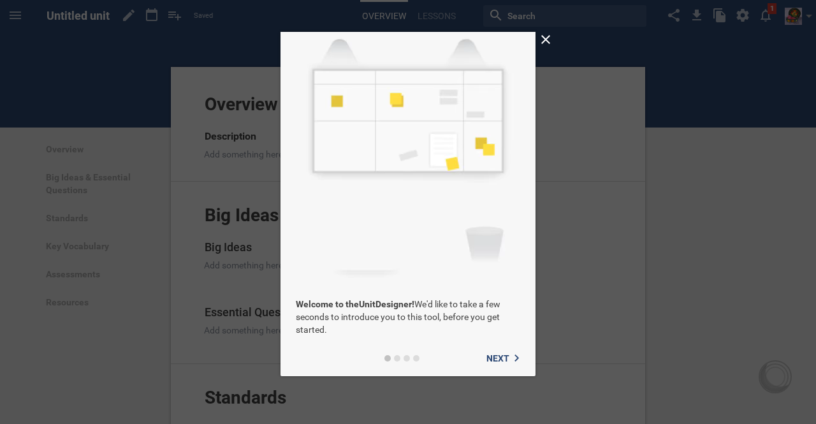
click at [505, 351] on button "Next" at bounding box center [503, 359] width 49 height 26
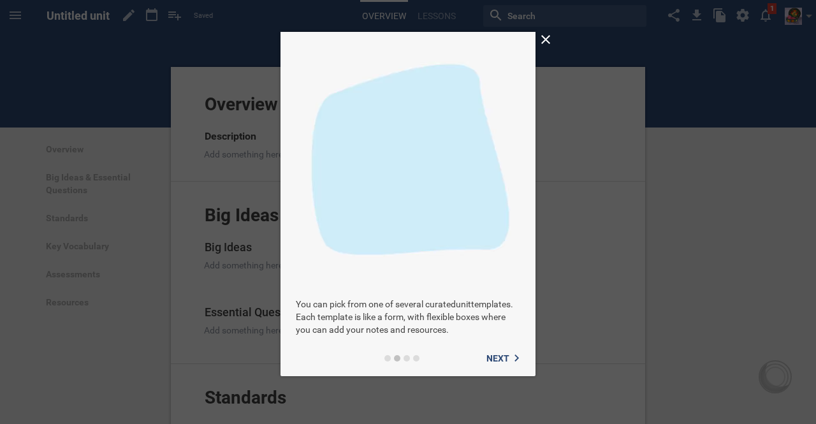
click at [507, 359] on span "Next" at bounding box center [498, 358] width 23 height 10
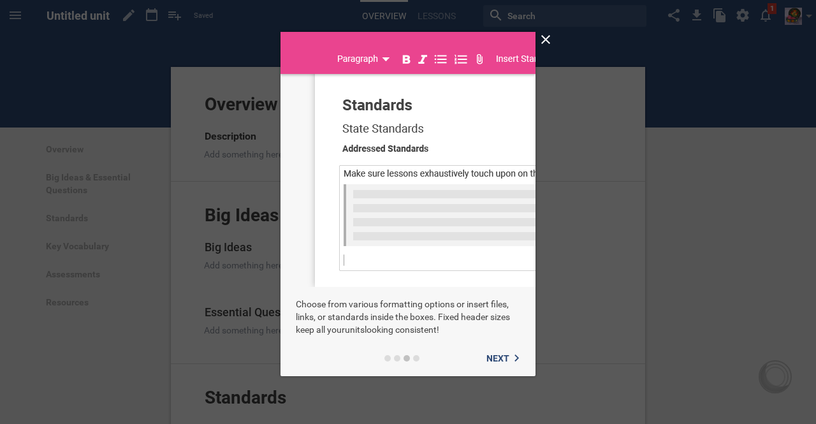
click at [509, 358] on span "Next" at bounding box center [498, 358] width 23 height 10
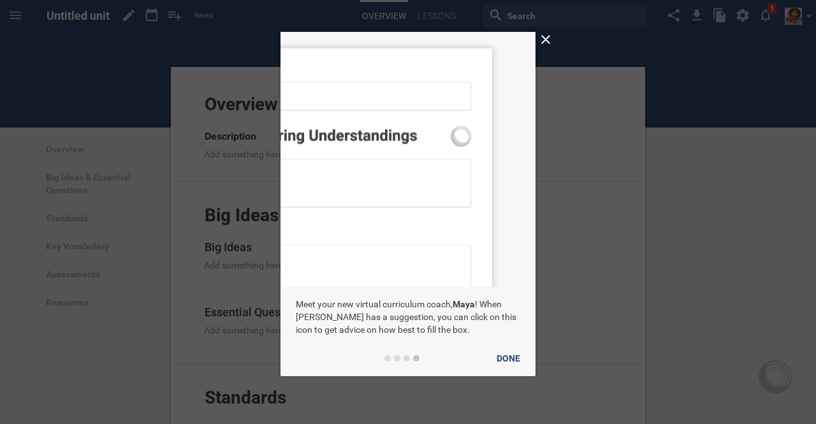
click at [513, 354] on button "Done" at bounding box center [508, 359] width 39 height 26
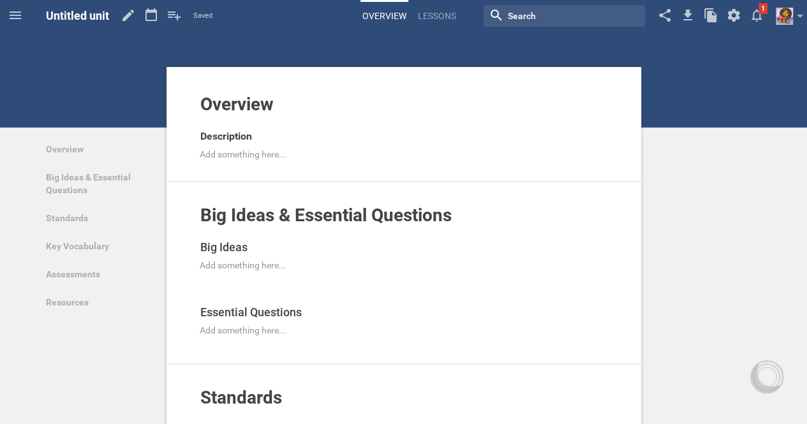
click at [286, 154] on div at bounding box center [394, 154] width 389 height 13
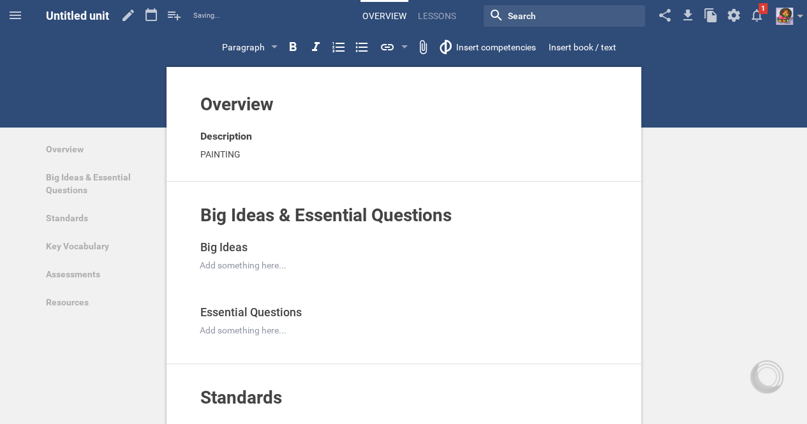
click at [251, 259] on div at bounding box center [394, 265] width 389 height 13
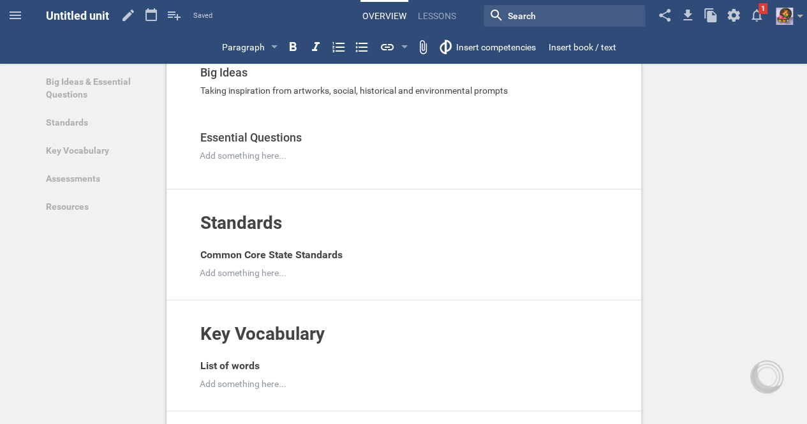
scroll to position [194, 0]
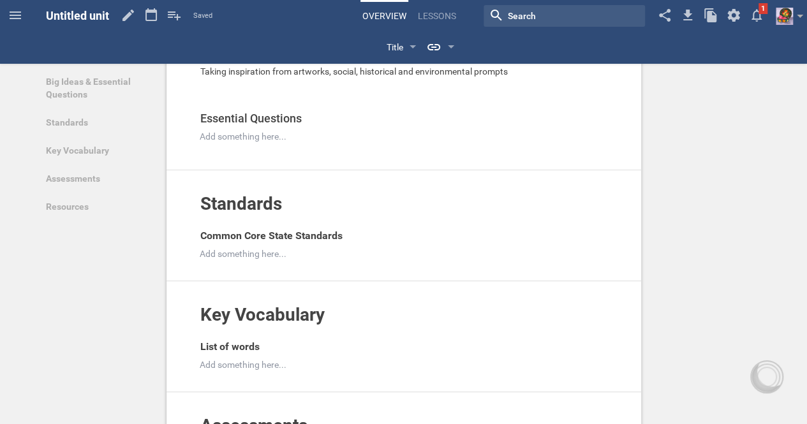
click at [309, 234] on span "Common Core State Standards" at bounding box center [271, 236] width 142 height 12
click at [605, 232] on icon at bounding box center [599, 236] width 11 height 8
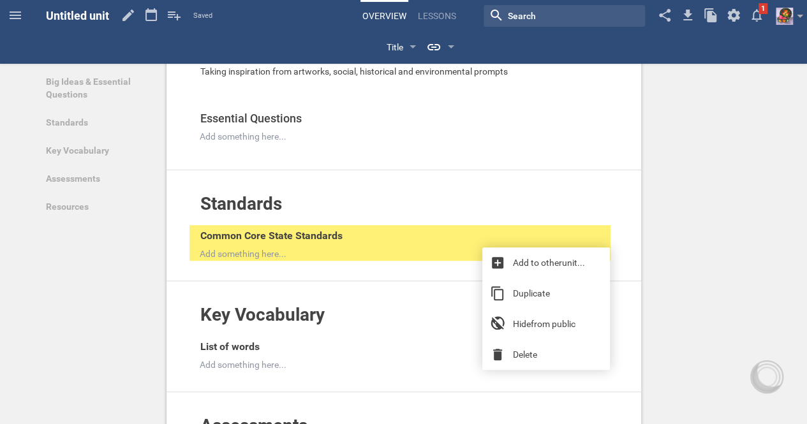
click at [358, 234] on div "Common Core State Standards" at bounding box center [381, 236] width 363 height 20
click at [247, 233] on span "Common Core State Standards" at bounding box center [271, 236] width 142 height 12
click at [513, 240] on div "Common Core State Standards" at bounding box center [381, 236] width 363 height 20
click at [688, 339] on div "Overview Add to other unit ... Hide from public Description PAINTING Add to oth…" at bounding box center [403, 337] width 807 height 1063
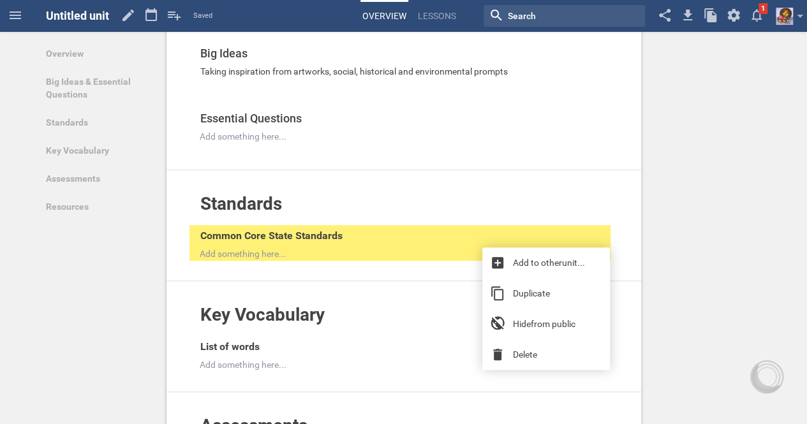
click at [570, 235] on icon at bounding box center [572, 235] width 13 height 13
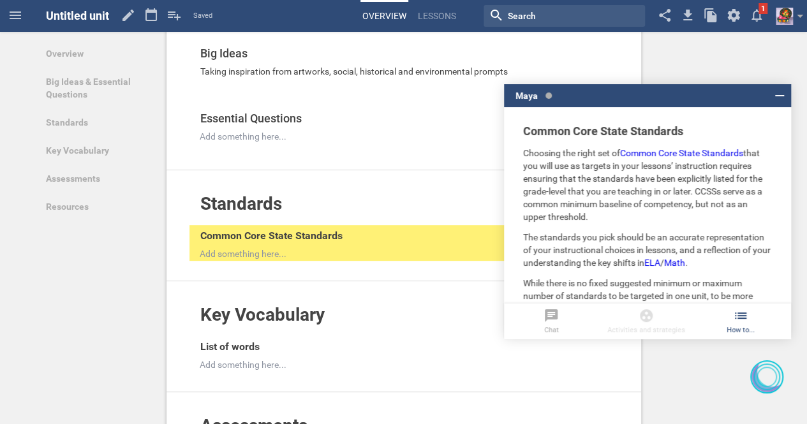
scroll to position [0, 0]
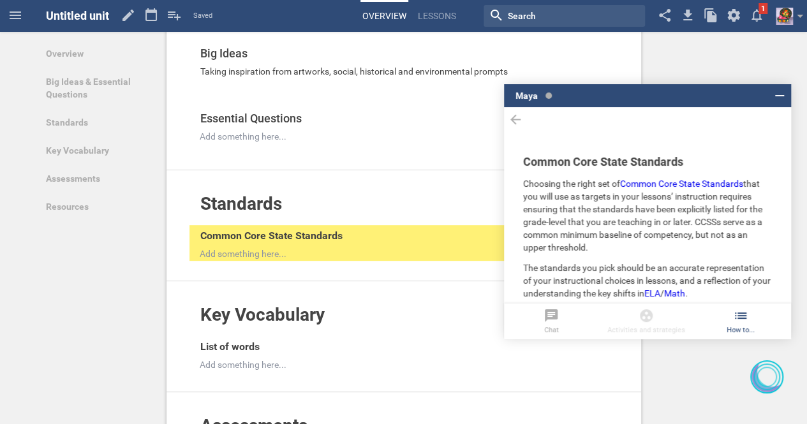
click at [736, 320] on icon at bounding box center [740, 315] width 15 height 15
click at [702, 186] on link "Common Core State Standards" at bounding box center [681, 184] width 123 height 10
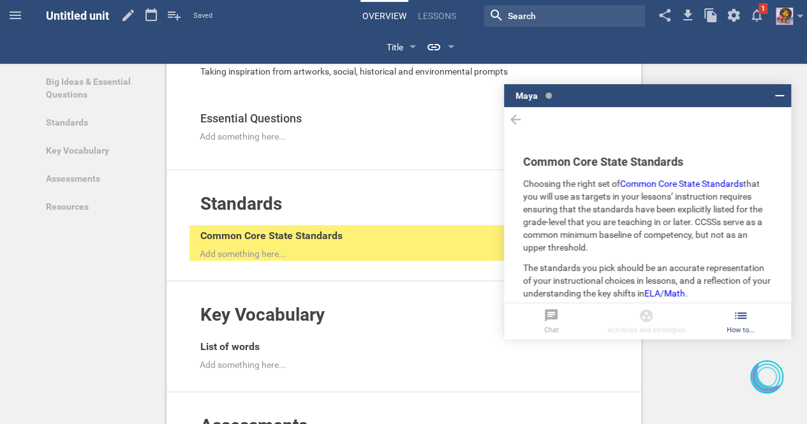
click at [306, 230] on span "Common Core State Standards" at bounding box center [271, 236] width 142 height 12
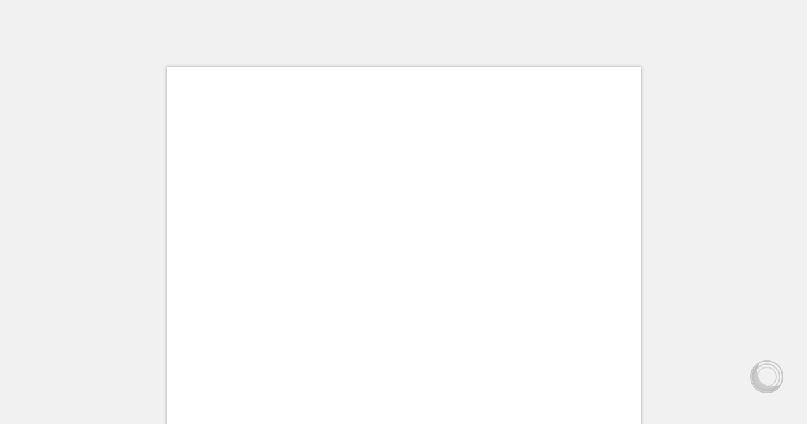
scroll to position [194, 0]
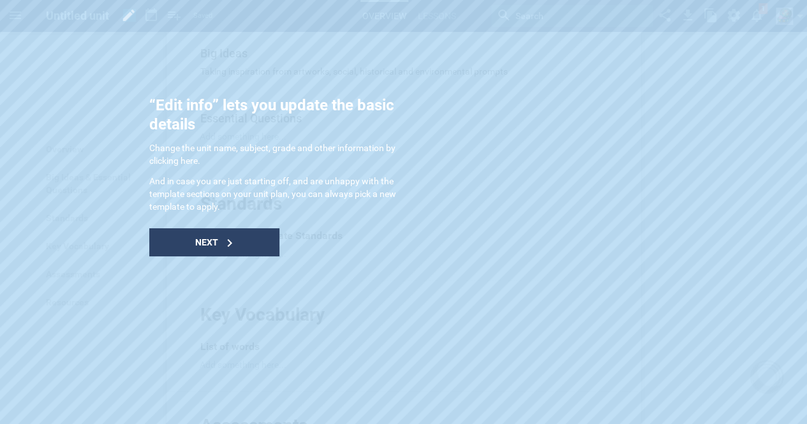
click at [242, 244] on div "Next" at bounding box center [214, 242] width 130 height 28
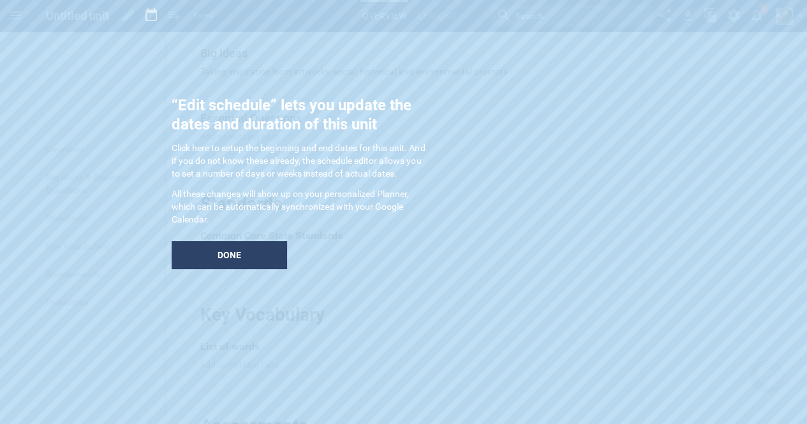
click at [242, 244] on div "Done" at bounding box center [229, 255] width 115 height 28
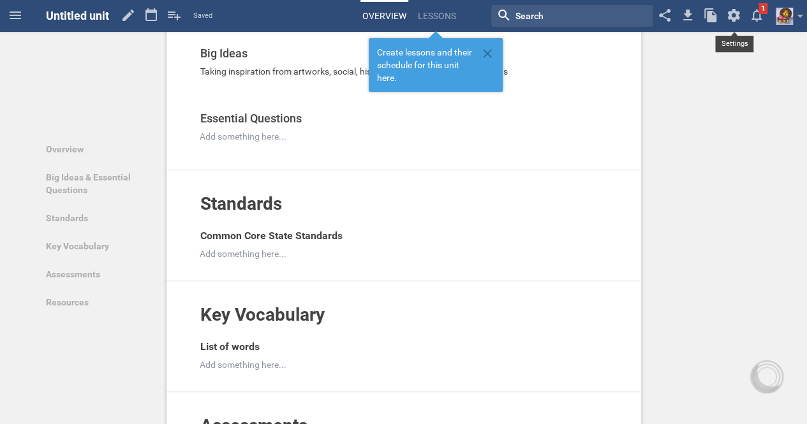
click at [731, 13] on icon at bounding box center [733, 15] width 12 height 13
click at [149, 137] on link "Overview" at bounding box center [98, 149] width 120 height 28
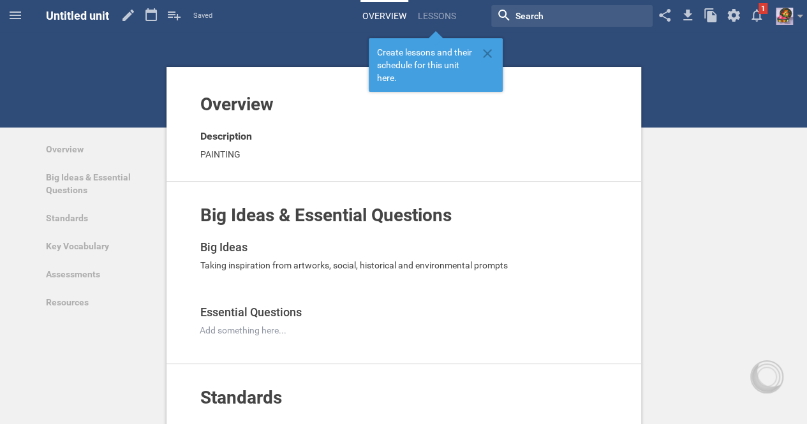
click at [80, 23] on div "Untitled unit" at bounding box center [77, 16] width 63 height 32
click at [107, 13] on span "Untitled unit" at bounding box center [77, 15] width 63 height 13
click at [112, 16] on hgroup "Untitled unit Saved My favorites Another library..." at bounding box center [129, 16] width 166 height 32
click at [126, 13] on icon at bounding box center [128, 15] width 23 height 31
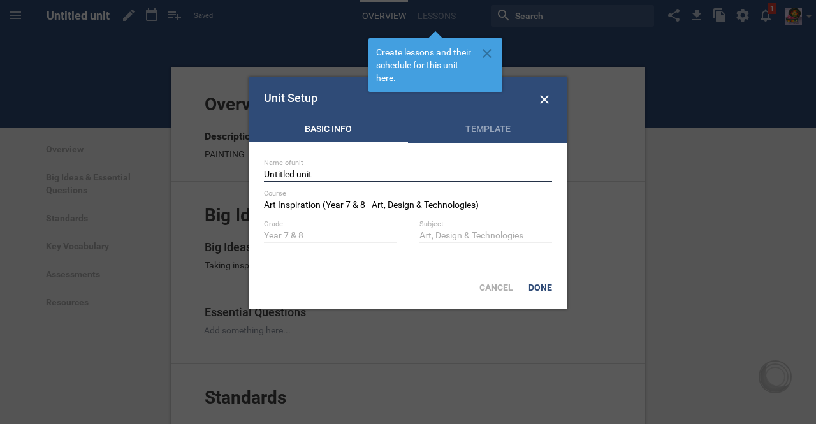
drag, startPoint x: 321, startPoint y: 171, endPoint x: 254, endPoint y: 170, distance: 67.0
click at [254, 170] on div "Name of unit Untitled unit Course Art Inspiration (Year 7 & 8 - Art, Design & T…" at bounding box center [408, 205] width 319 height 122
type input "PAINTING"
click at [509, 133] on div "Template" at bounding box center [487, 131] width 159 height 19
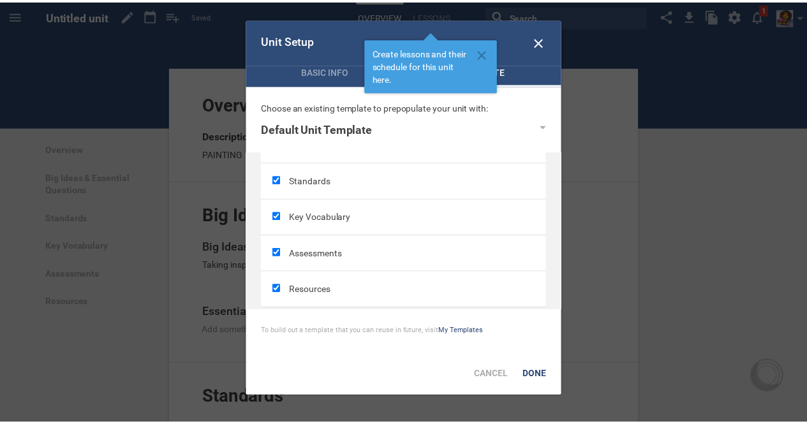
scroll to position [89, 0]
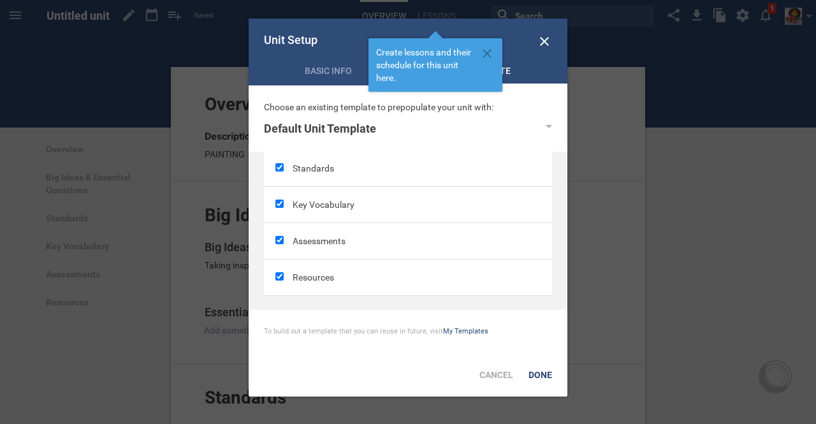
click at [543, 376] on div "Done" at bounding box center [540, 375] width 39 height 28
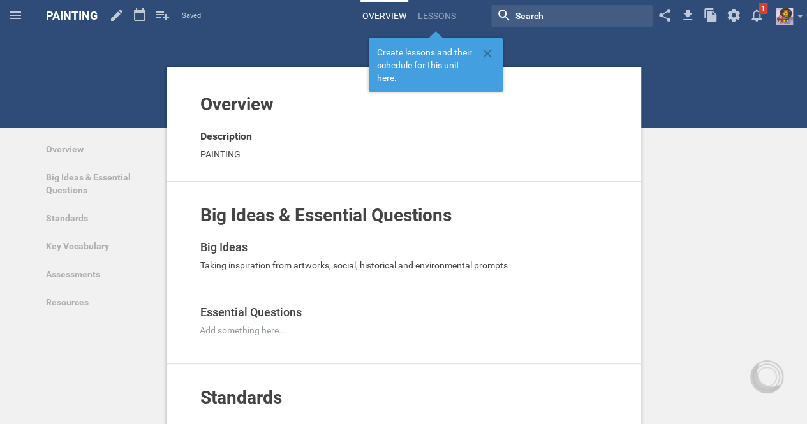
click at [538, 24] on input "textbox" at bounding box center [562, 16] width 96 height 17
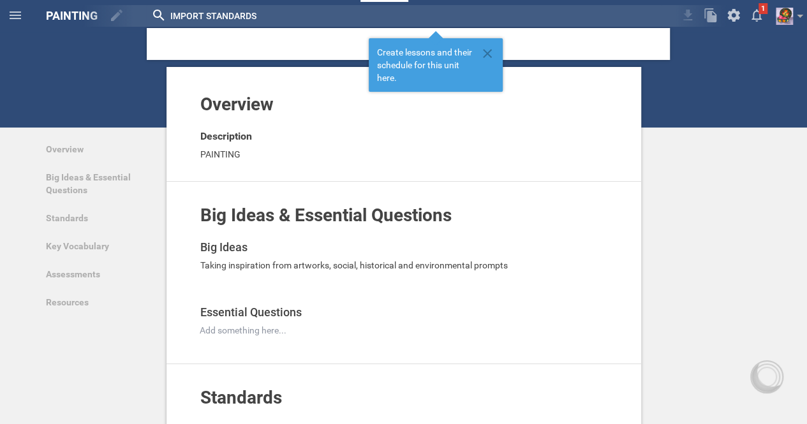
type input "IMPORT STANDARDS"
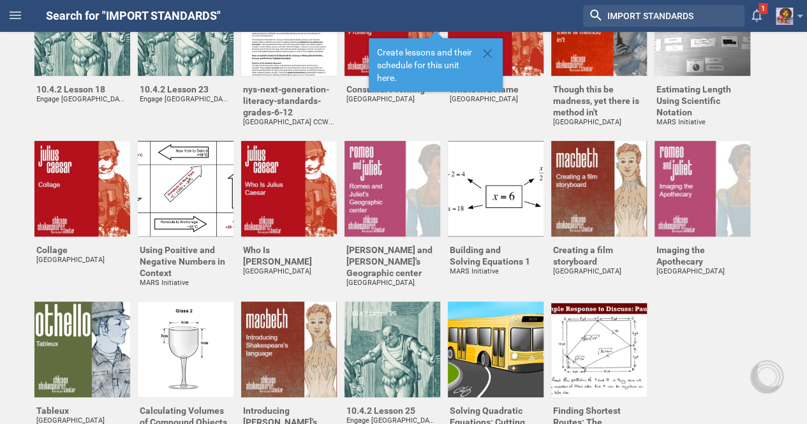
scroll to position [75, 0]
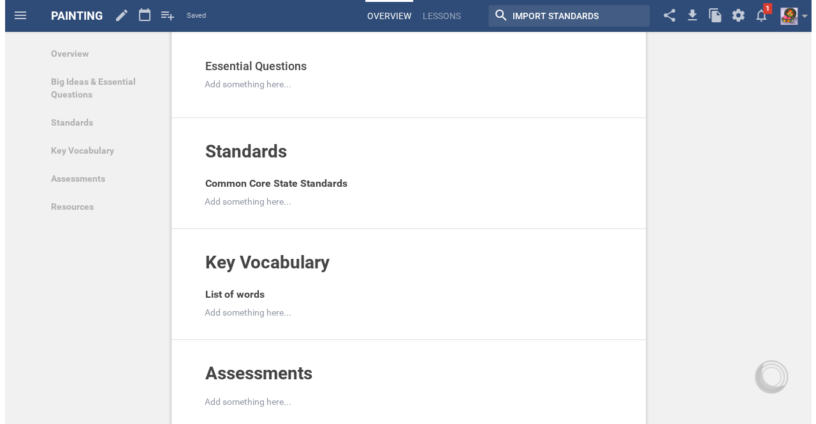
scroll to position [240, 0]
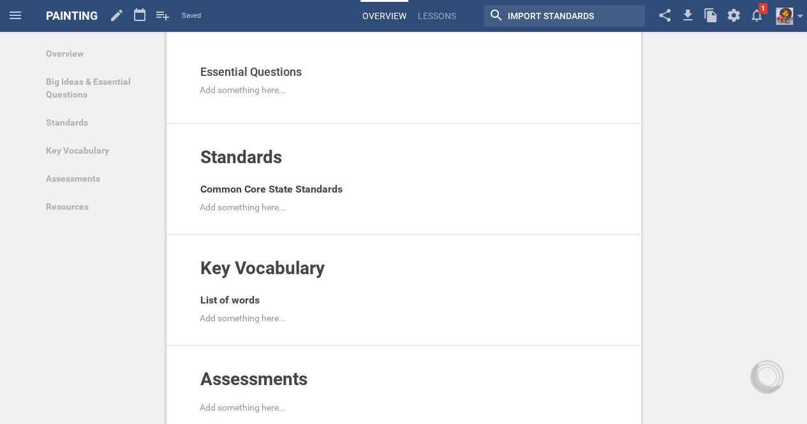
click at [594, 185] on icon at bounding box center [599, 189] width 11 height 8
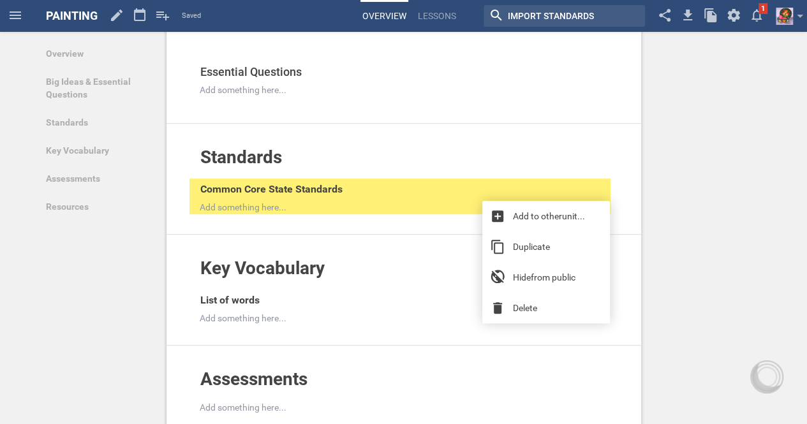
click at [528, 300] on link "Delete" at bounding box center [546, 308] width 128 height 31
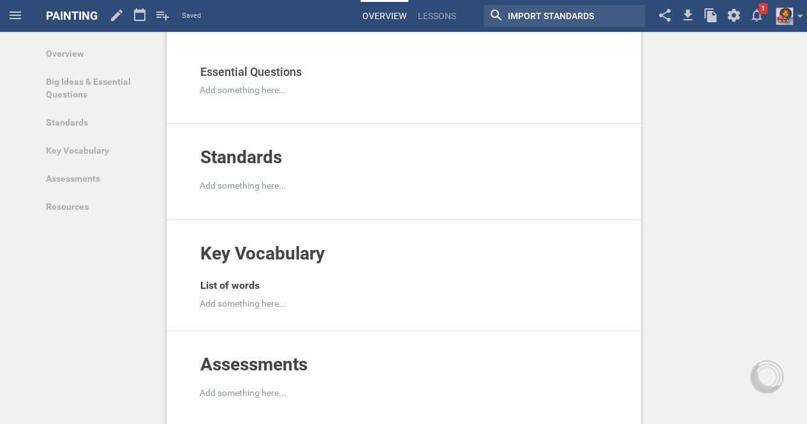
click at [600, 151] on icon at bounding box center [600, 156] width 15 height 15
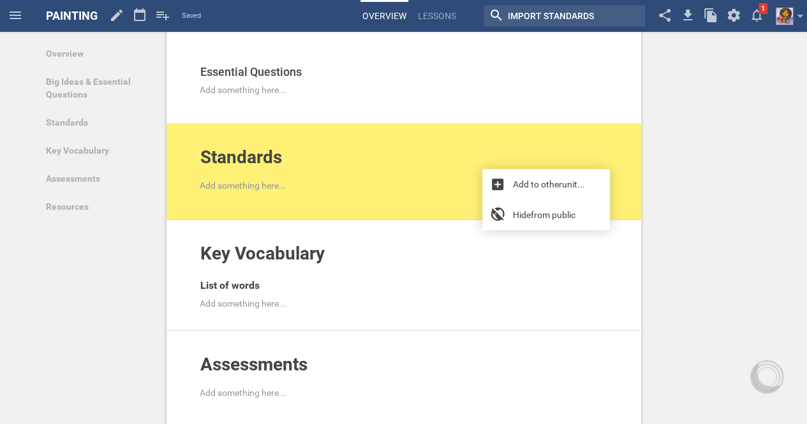
click at [366, 194] on div "Standards Add to other unit ... Hide from public Add something here..." at bounding box center [403, 172] width 475 height 96
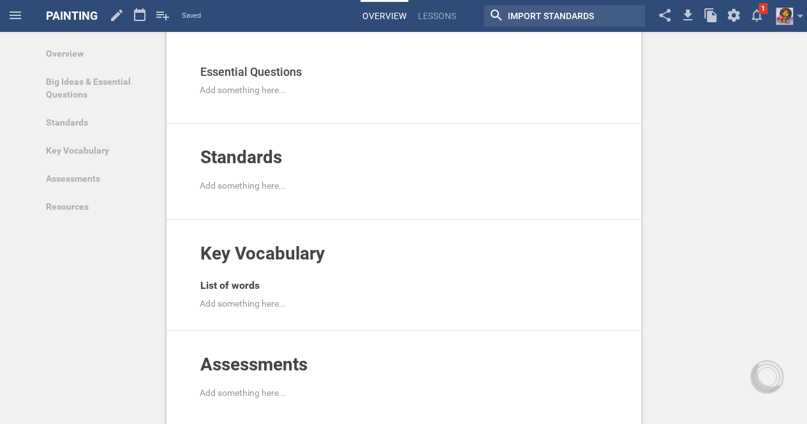
click at [349, 181] on div at bounding box center [405, 185] width 410 height 13
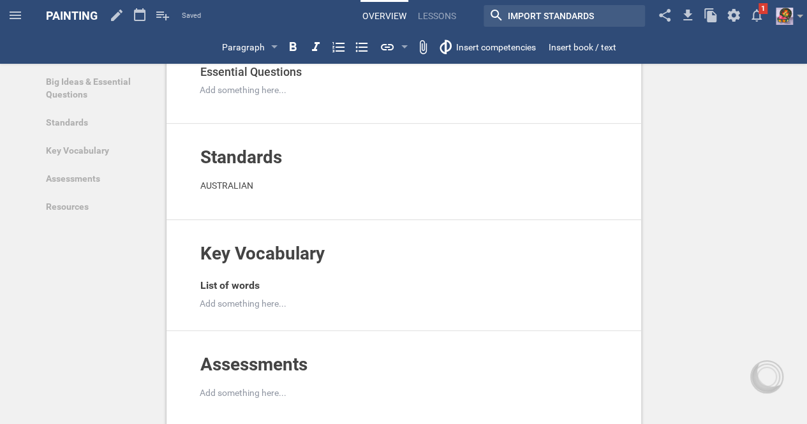
click at [346, 210] on div "Standards Add to other unit ... Hide from public AUSTRALIAN" at bounding box center [403, 172] width 475 height 96
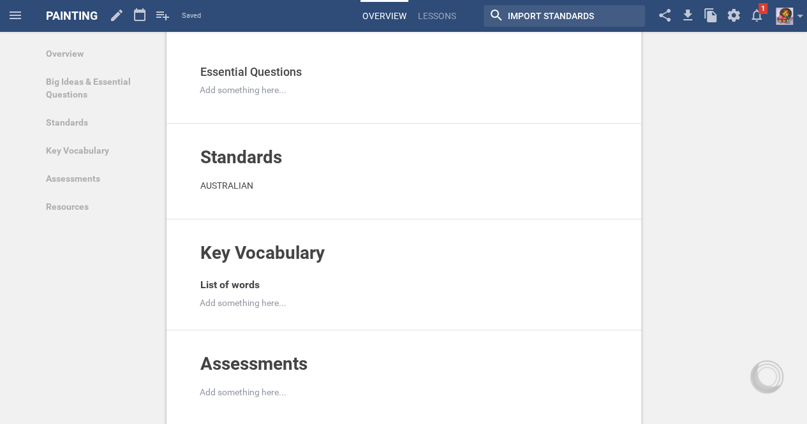
click at [282, 172] on div "Standards" at bounding box center [381, 163] width 365 height 32
click at [283, 179] on div "AUSTRALIAN" at bounding box center [394, 185] width 389 height 13
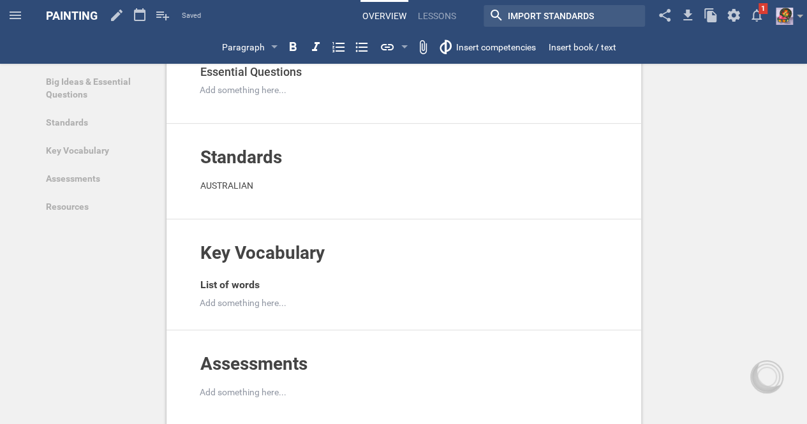
drag, startPoint x: 284, startPoint y: 178, endPoint x: 173, endPoint y: 170, distance: 110.7
click at [173, 170] on div "Standards Add to other unit ... Hide from public AUSTRALIAN Add to other unit .…" at bounding box center [403, 172] width 475 height 96
click at [397, 44] on div at bounding box center [392, 47] width 38 height 23
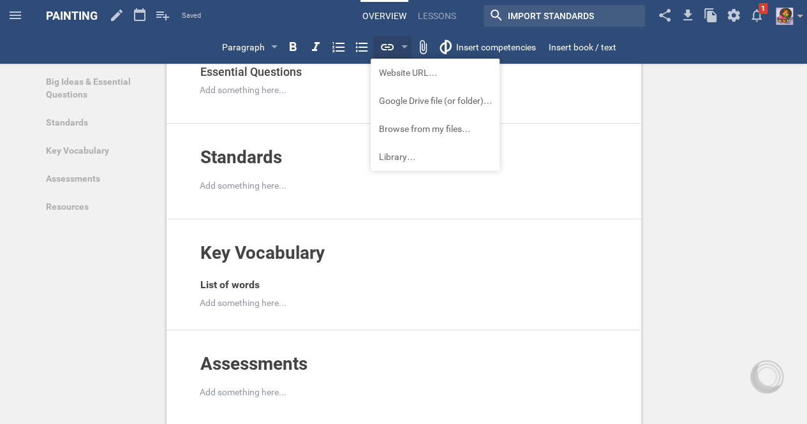
click at [398, 41] on div at bounding box center [392, 47] width 38 height 23
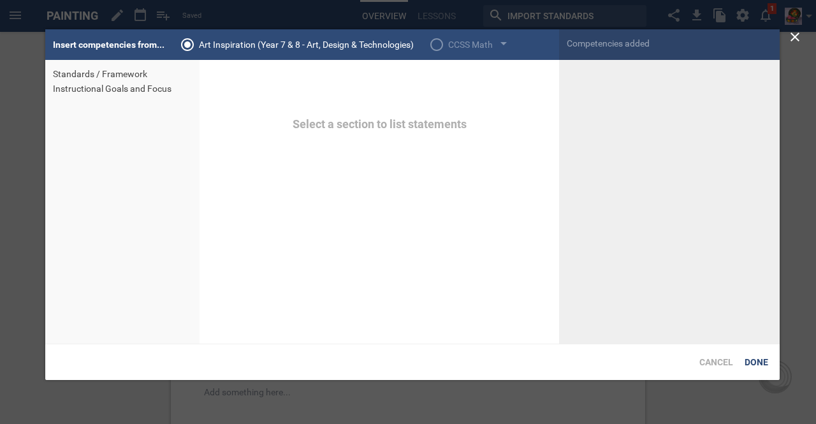
click at [124, 70] on div "Standards / Framework" at bounding box center [122, 74] width 139 height 13
click at [124, 89] on div "Instructional Goals and Focus" at bounding box center [122, 88] width 139 height 13
click at [477, 41] on div "CCSS Math" at bounding box center [470, 44] width 45 height 15
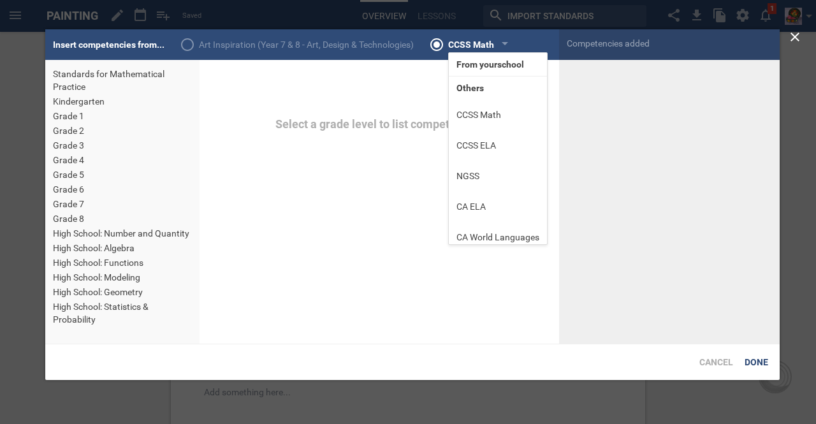
click at [279, 54] on div "Art Inspiration (Year 7 & 8 - Art, Design & Technologies)" at bounding box center [296, 44] width 249 height 31
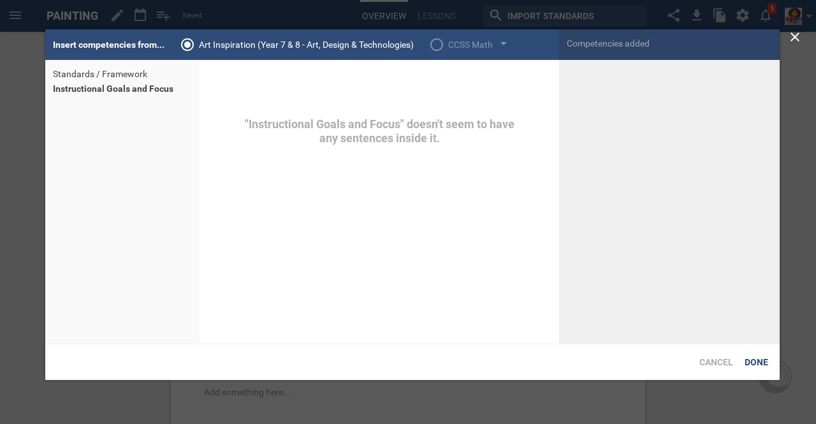
click at [612, 51] on div "Competencies added" at bounding box center [669, 43] width 221 height 28
click at [597, 33] on div "Competencies added" at bounding box center [669, 43] width 221 height 28
click at [785, 147] on div at bounding box center [408, 212] width 816 height 424
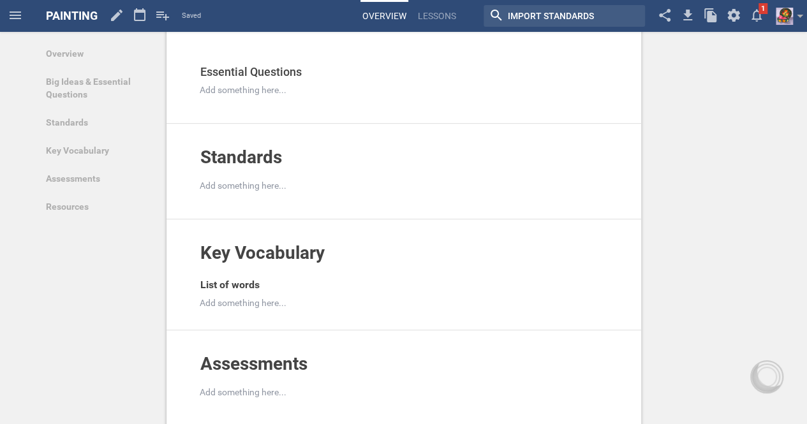
click at [574, 17] on input "textbox" at bounding box center [554, 16] width 96 height 17
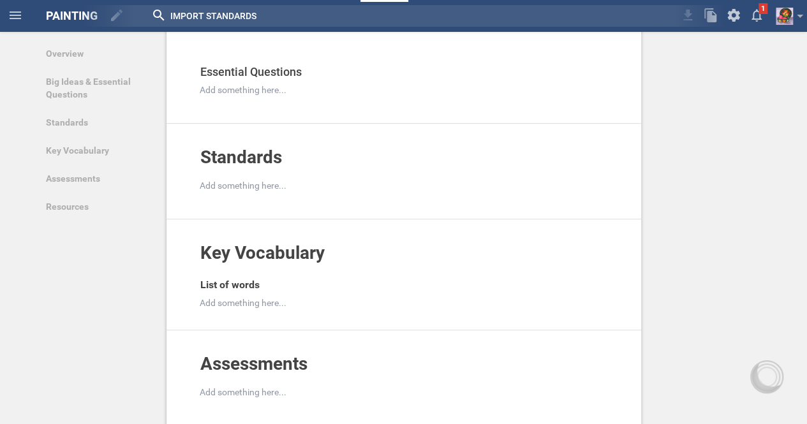
click at [772, 162] on div "Overview Add to other unit ... Hide from public Description PAINTING Add to oth…" at bounding box center [403, 284] width 807 height 1048
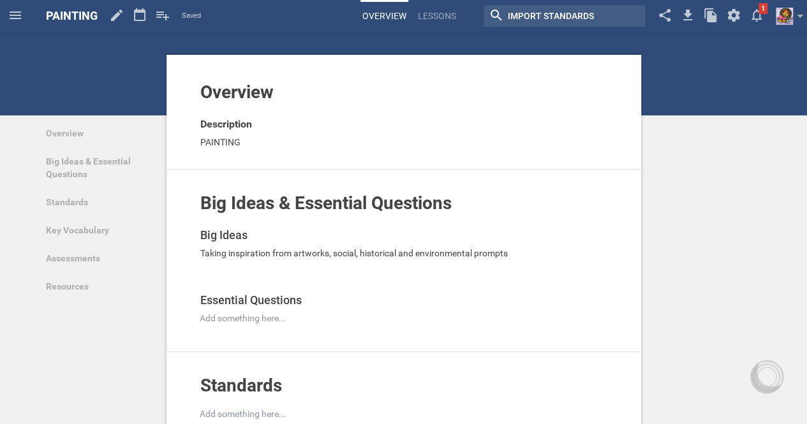
scroll to position [17, 0]
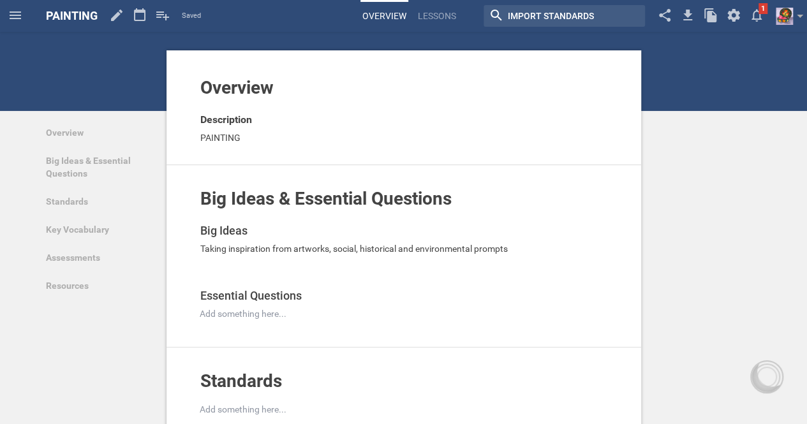
click at [795, 26] on link at bounding box center [791, 16] width 31 height 32
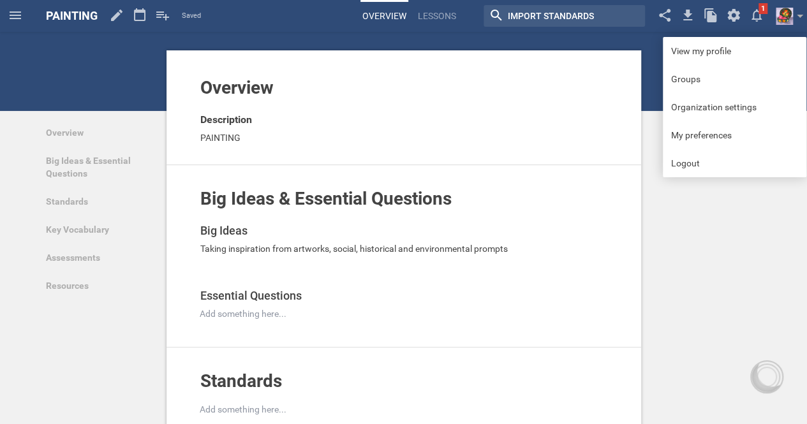
click at [729, 103] on link "Organization settings" at bounding box center [735, 107] width 144 height 28
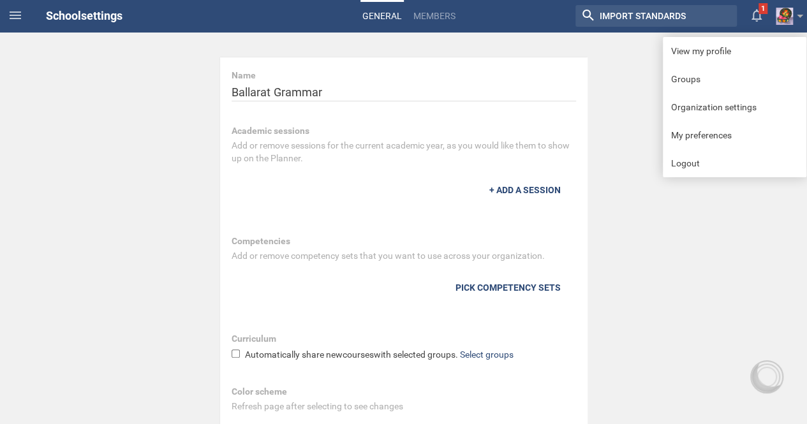
click at [675, 138] on link "My preferences" at bounding box center [735, 135] width 144 height 28
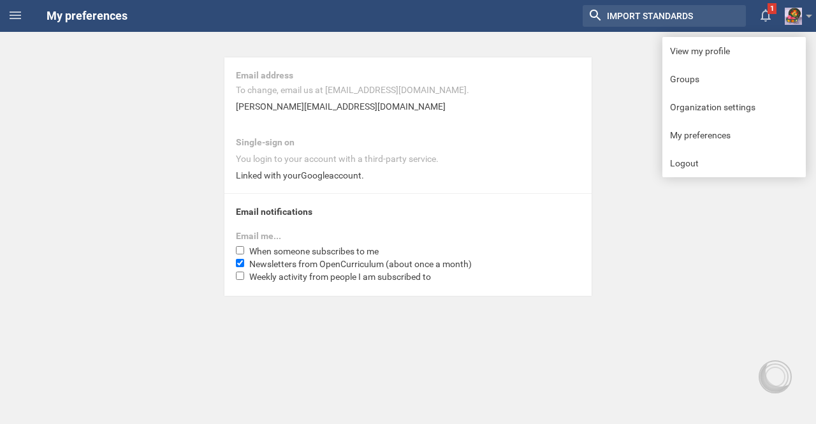
click at [241, 265] on input "Newsletters from OpenCurriculum (about once a month)" at bounding box center [240, 263] width 8 height 8
checkbox input "false"
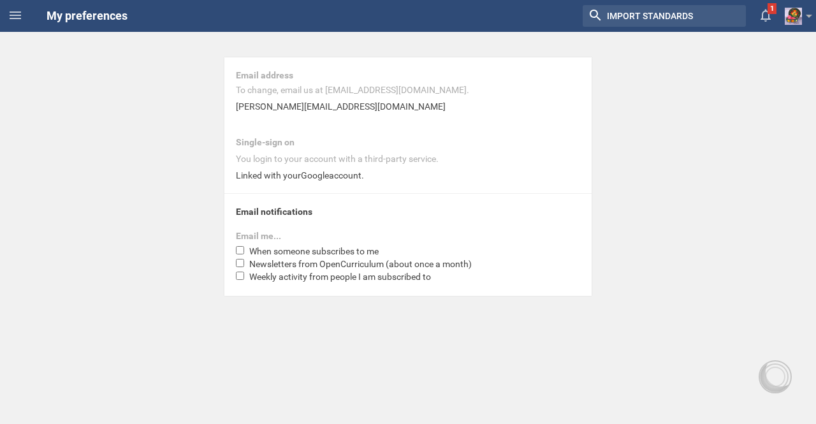
click at [18, 19] on icon at bounding box center [15, 15] width 15 height 15
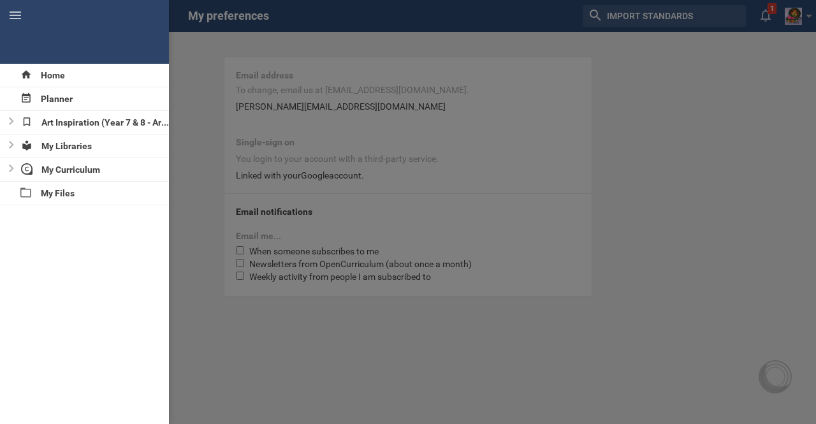
click at [64, 171] on div "My Curriculum" at bounding box center [93, 169] width 152 height 23
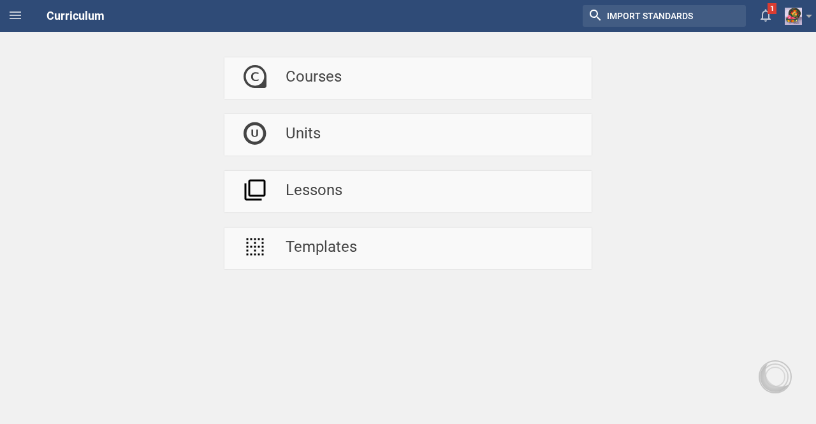
click at [272, 246] on div at bounding box center [255, 248] width 61 height 41
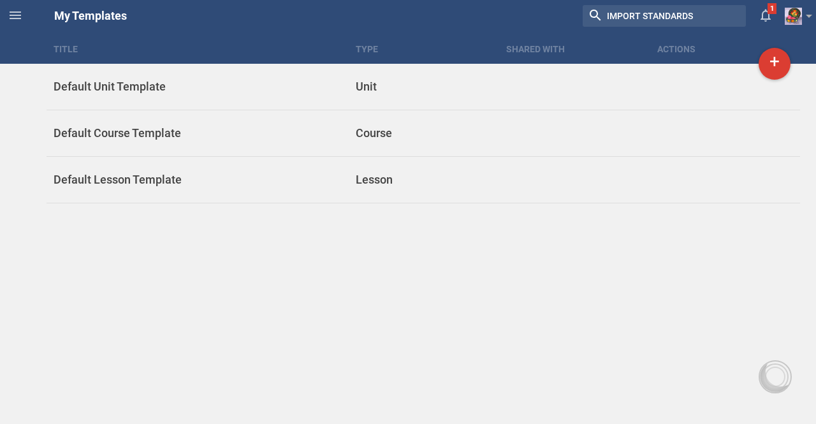
click at [17, 18] on icon at bounding box center [15, 15] width 11 height 8
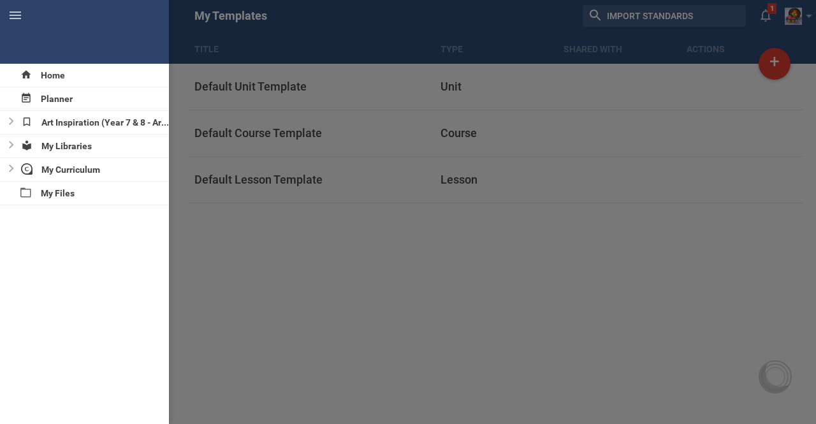
click at [50, 167] on div "My Curriculum" at bounding box center [93, 169] width 152 height 23
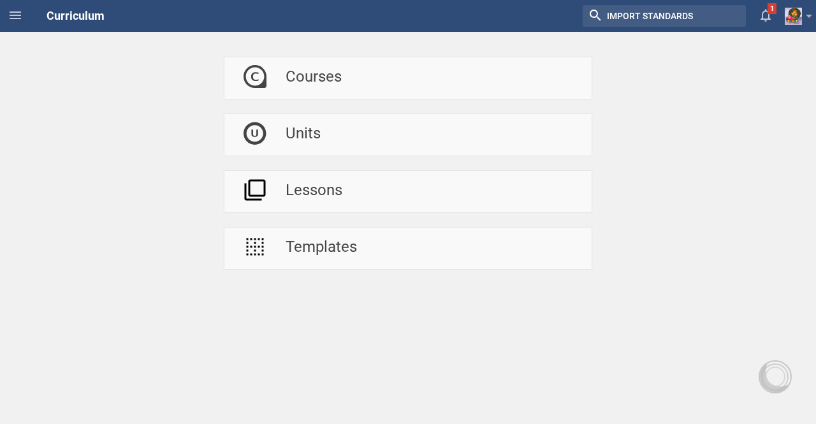
click at [277, 73] on div at bounding box center [255, 77] width 61 height 41
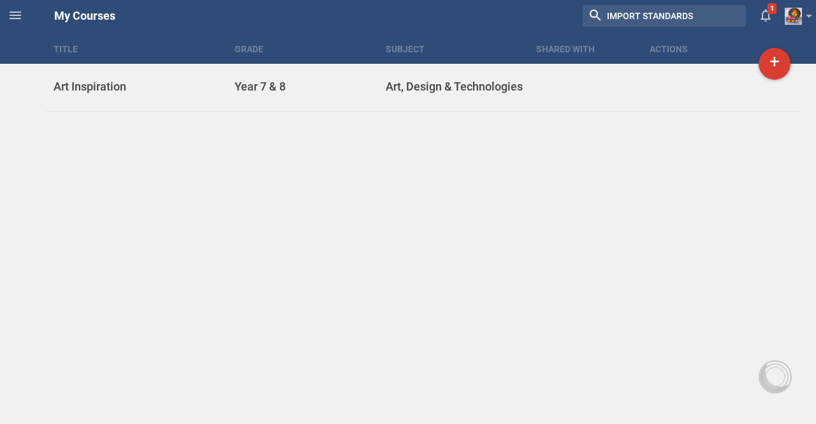
click at [78, 87] on div "Art Inspiration" at bounding box center [141, 86] width 189 height 15
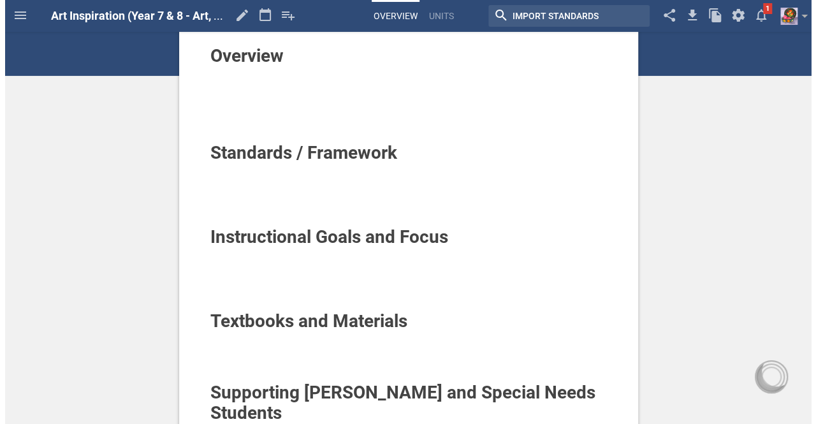
scroll to position [52, 0]
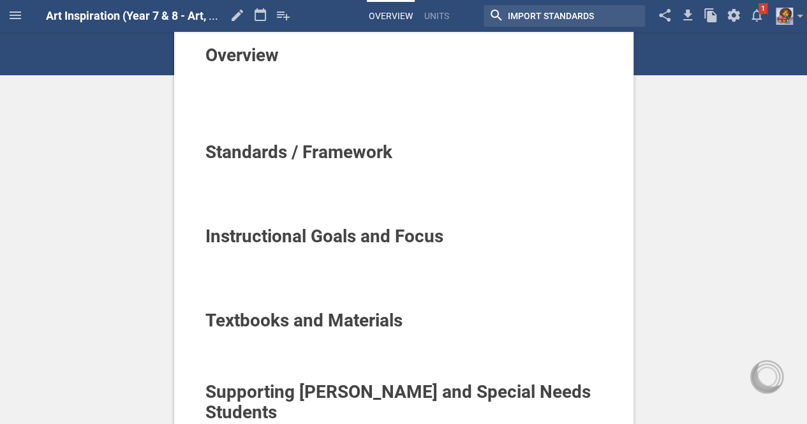
click at [232, 167] on div at bounding box center [403, 169] width 397 height 13
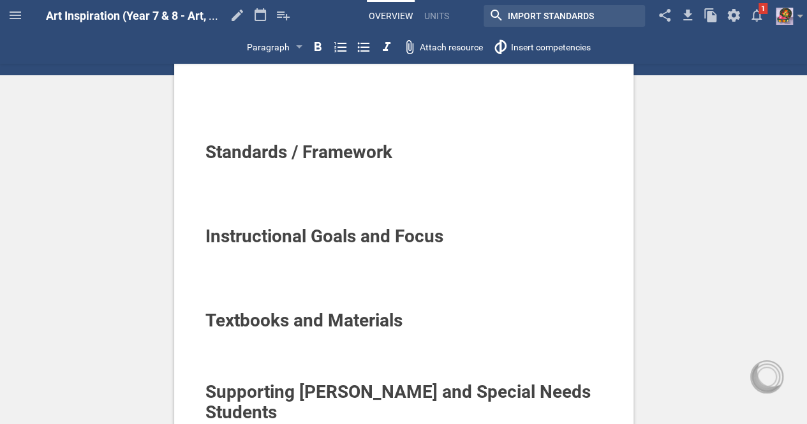
click at [228, 153] on span "Standards / Framework" at bounding box center [298, 152] width 187 height 21
click at [317, 198] on div at bounding box center [403, 194] width 397 height 13
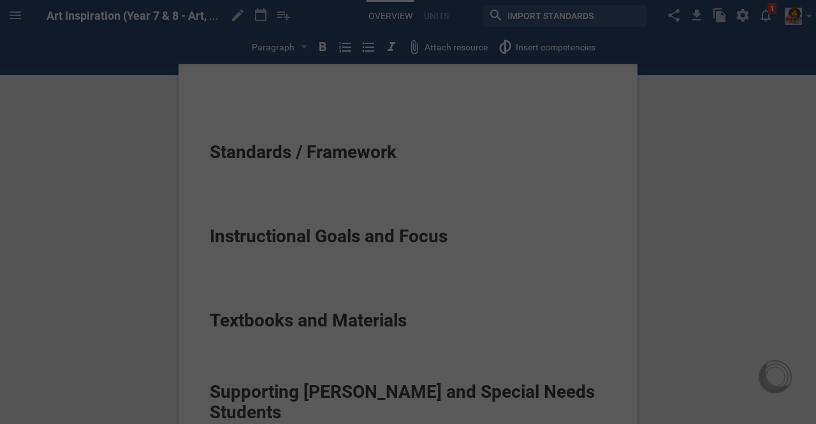
click at [549, 47] on div "Home Planner Art Inspiration (Year 7 & 8 - Art, Design & Technologies) My Libra…" at bounding box center [408, 160] width 816 height 424
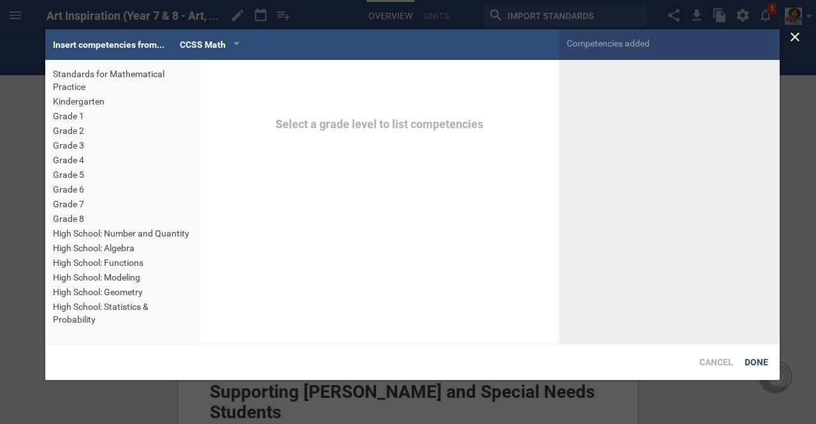
click at [68, 202] on div "Grade 7" at bounding box center [122, 204] width 139 height 13
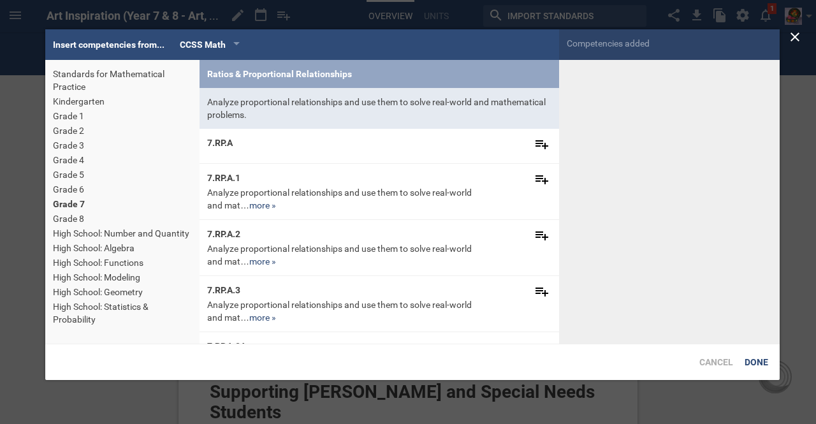
click at [233, 48] on div "CCSS Math" at bounding box center [210, 44] width 60 height 15
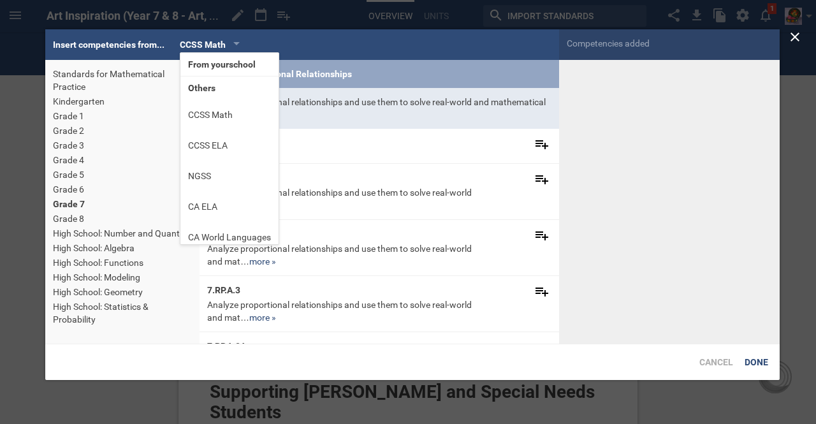
click at [207, 86] on li "Others" at bounding box center [230, 88] width 98 height 23
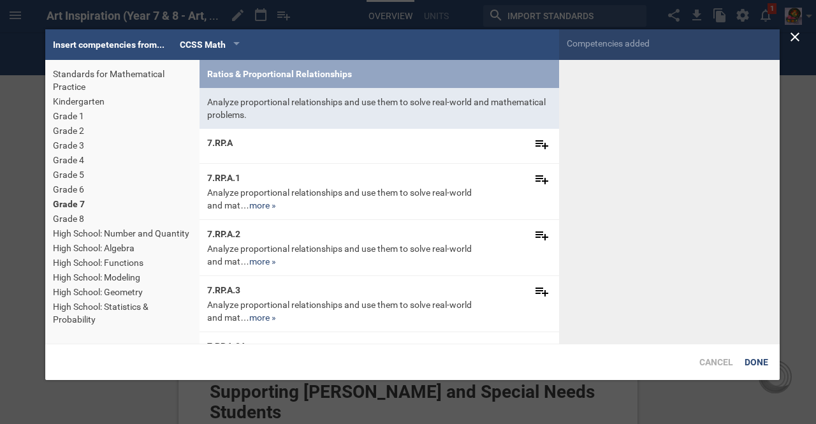
click at [230, 43] on div "CCSS Math" at bounding box center [210, 44] width 60 height 15
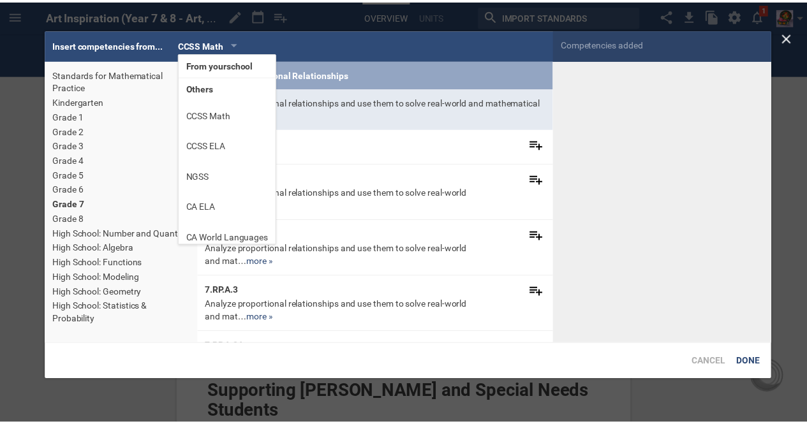
scroll to position [8, 0]
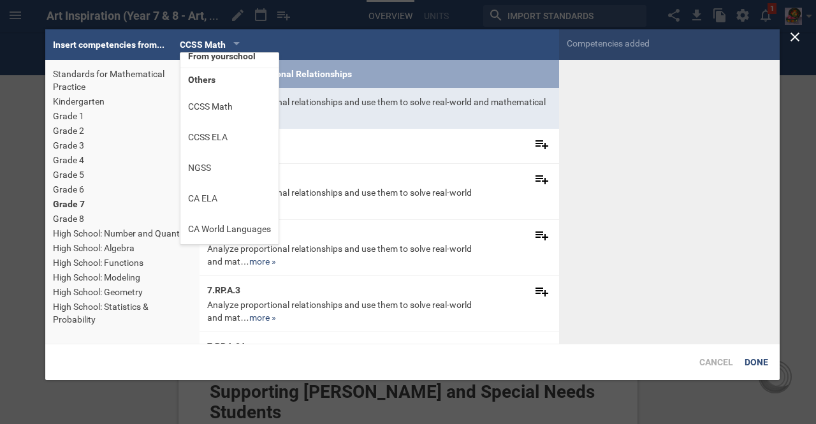
click at [316, 46] on div "Insert competencies from... CCSS Math From your school Others CCSS Math CCSS EL…" at bounding box center [412, 44] width 735 height 31
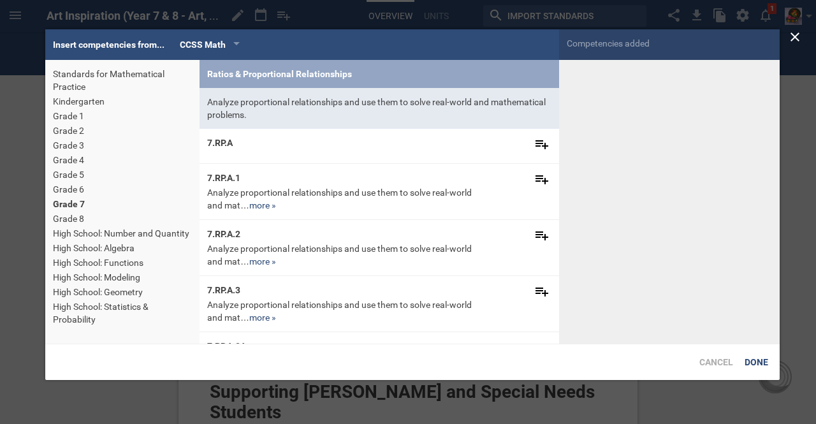
click at [797, 32] on icon at bounding box center [795, 36] width 15 height 15
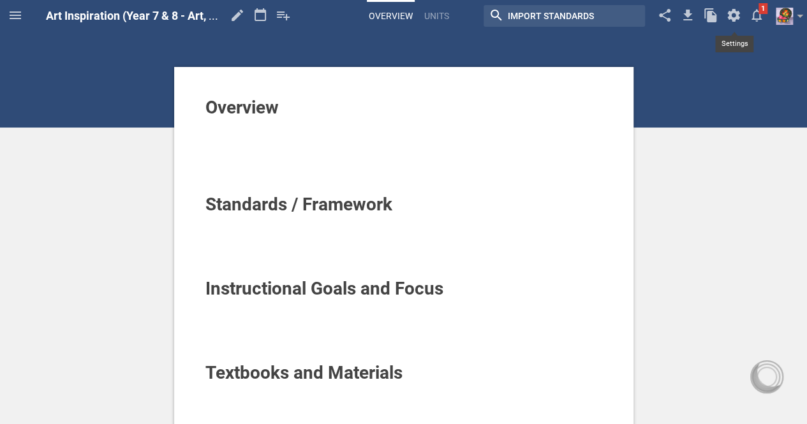
click at [735, 15] on icon at bounding box center [733, 15] width 23 height 31
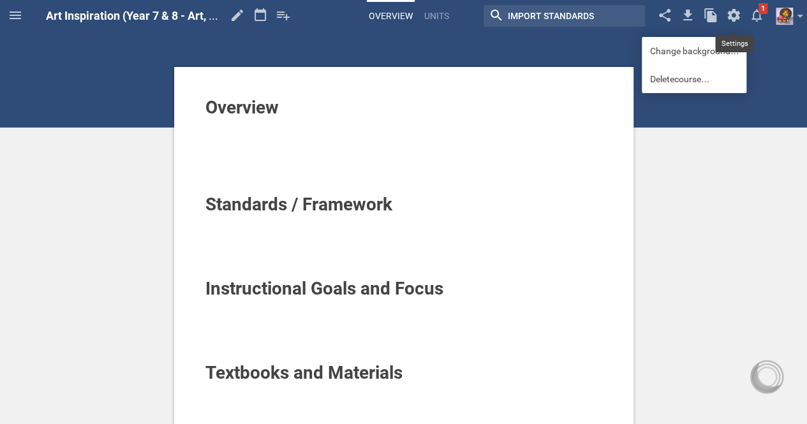
click at [711, 52] on link "Change background…" at bounding box center [694, 51] width 105 height 28
